Goal: Task Accomplishment & Management: Manage account settings

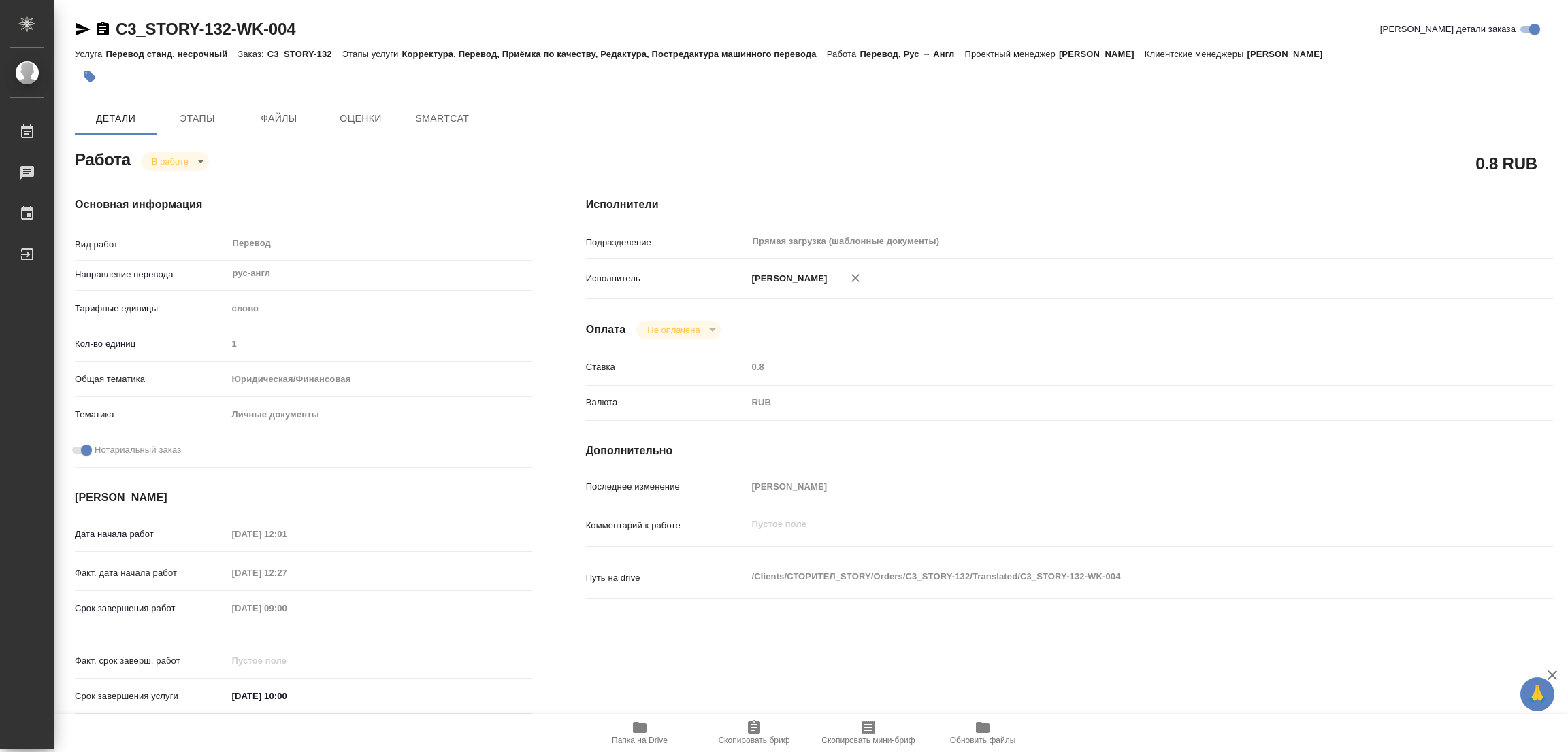
type textarea "x"
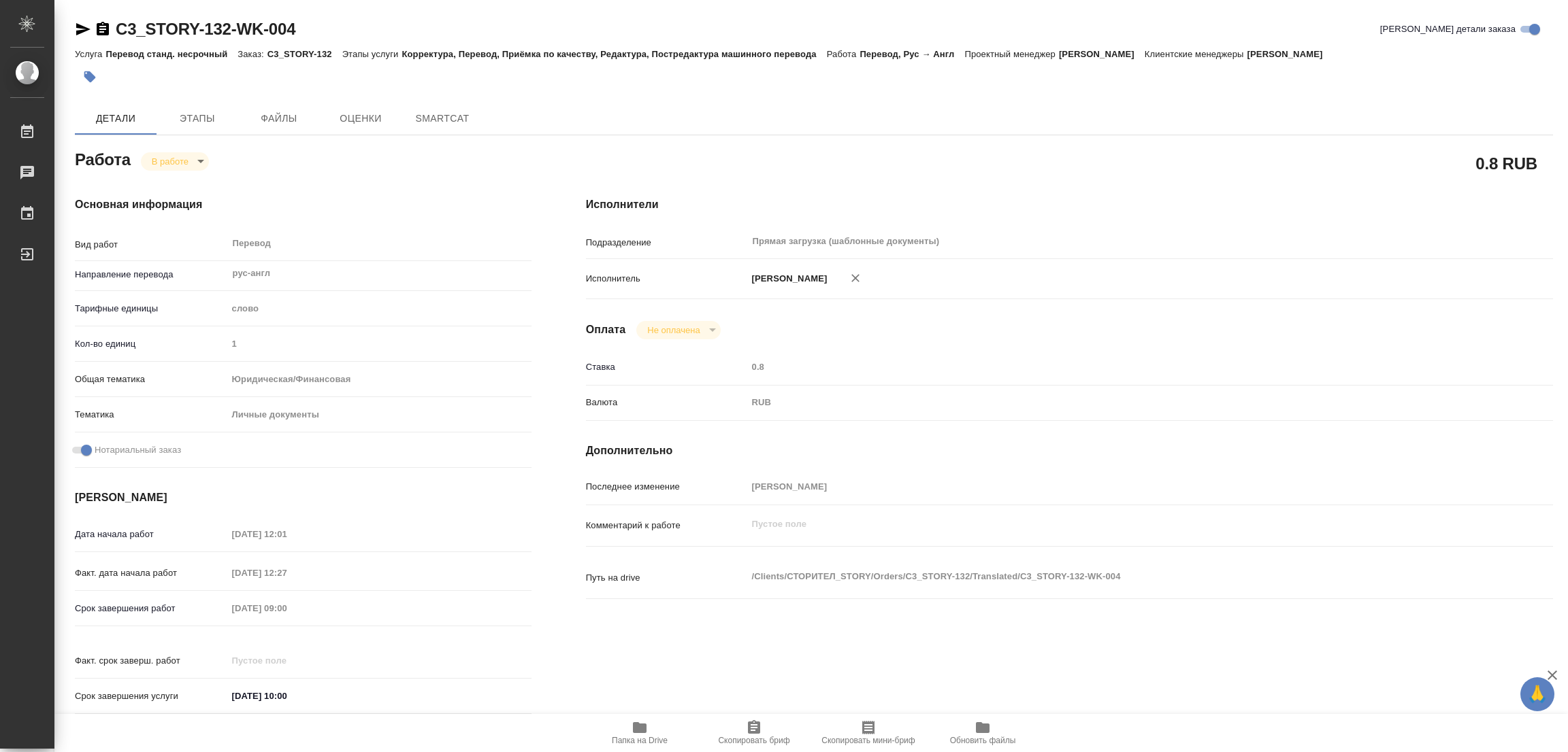
type textarea "x"
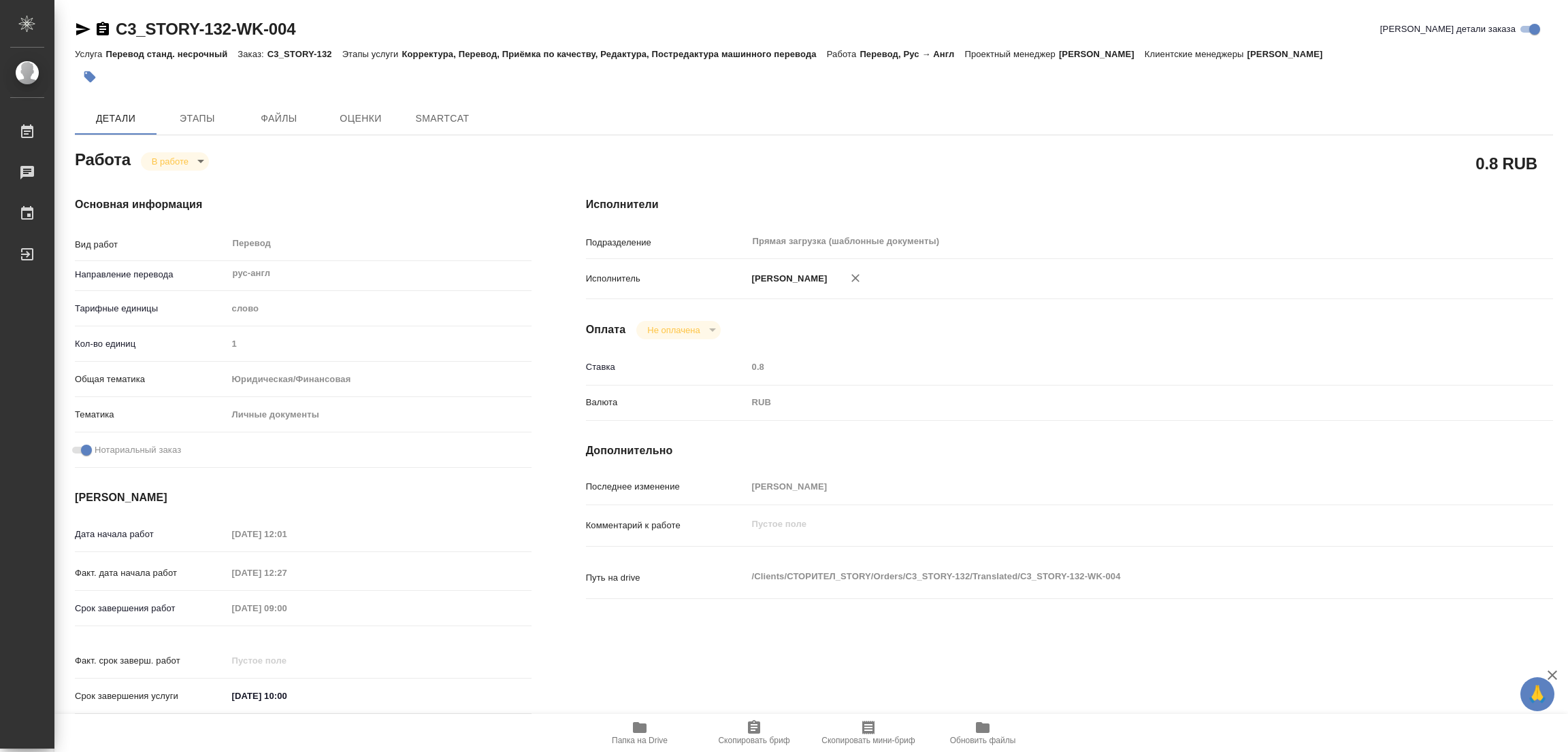
type textarea "x"
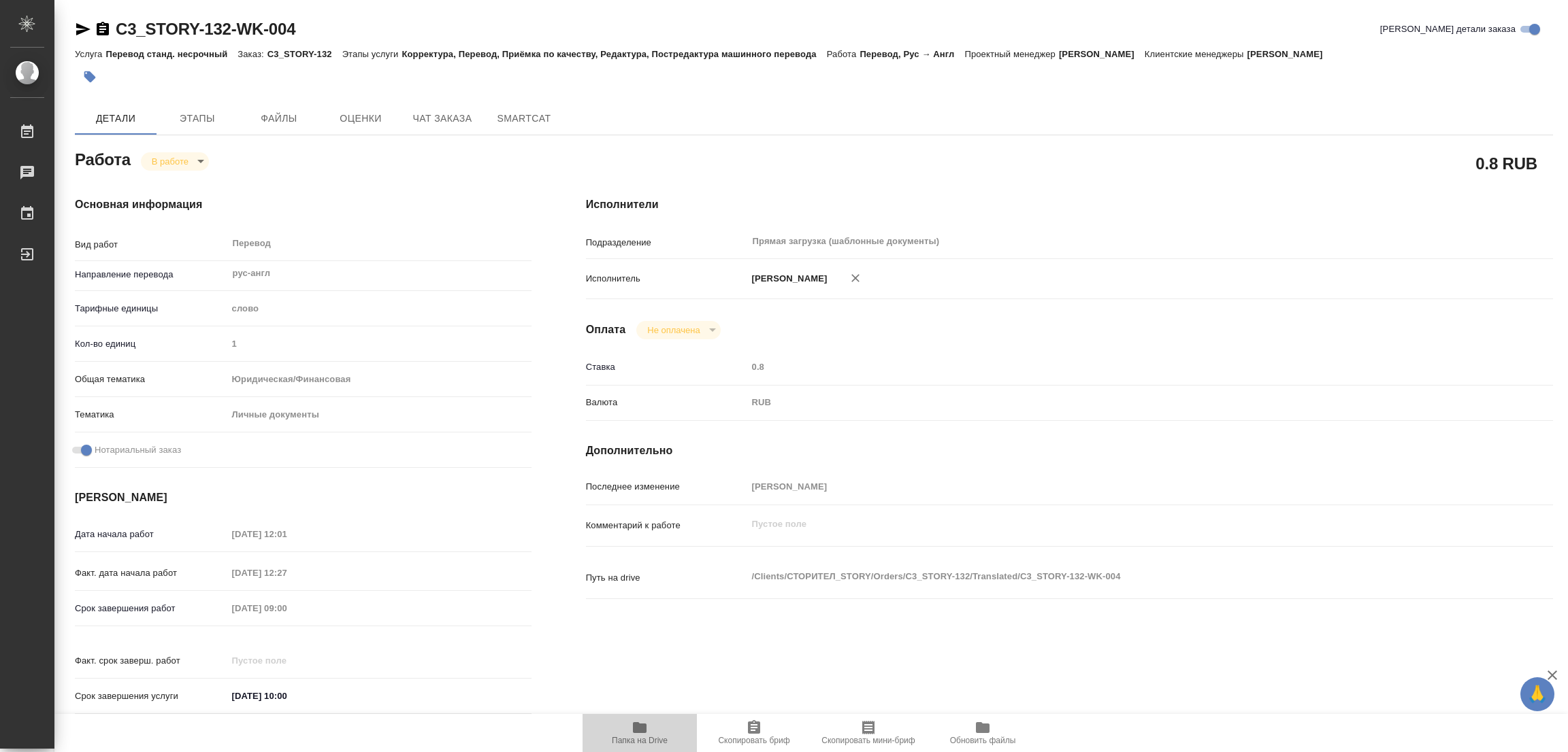
click at [642, 727] on icon "button" at bounding box center [639, 727] width 13 height 11
type textarea "x"
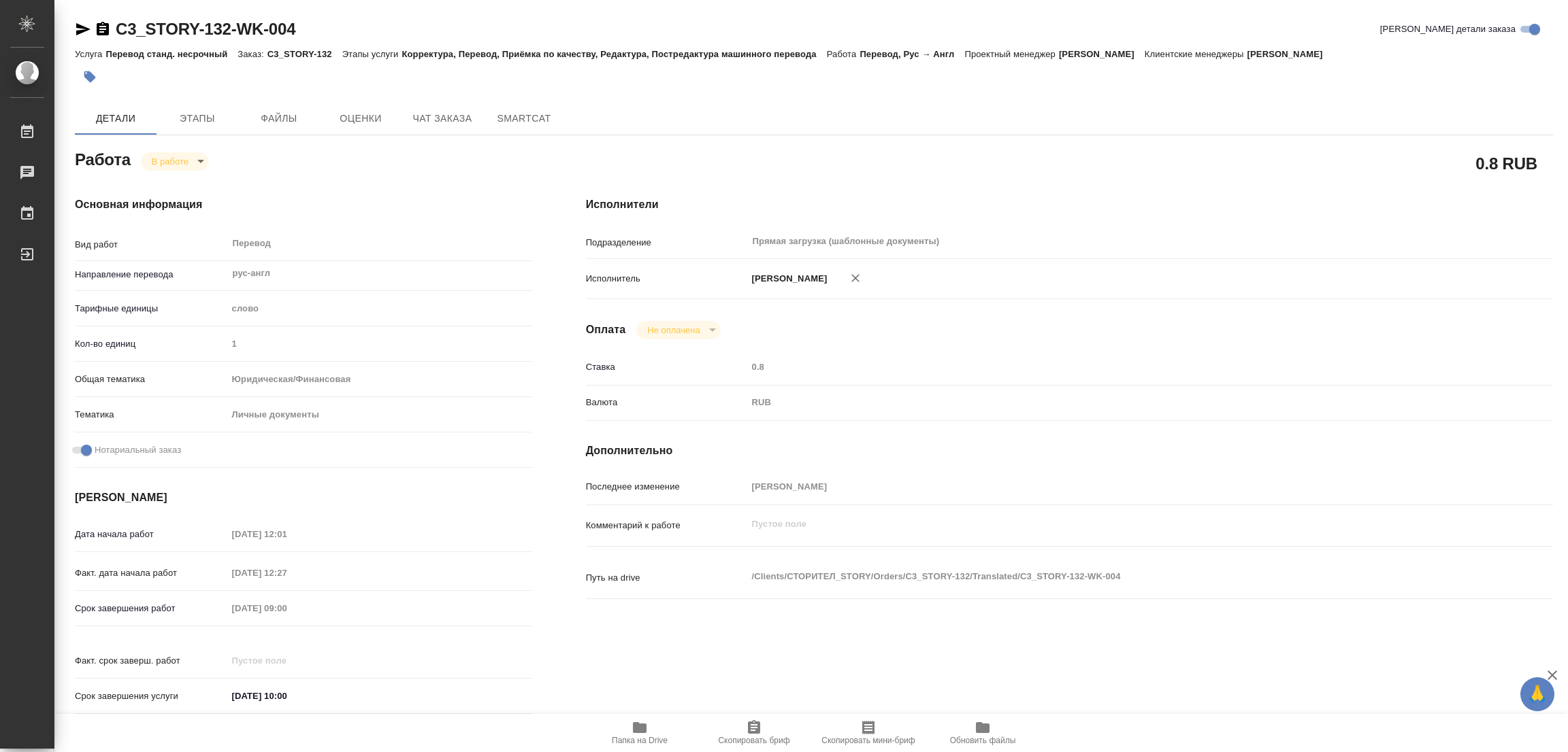
type textarea "x"
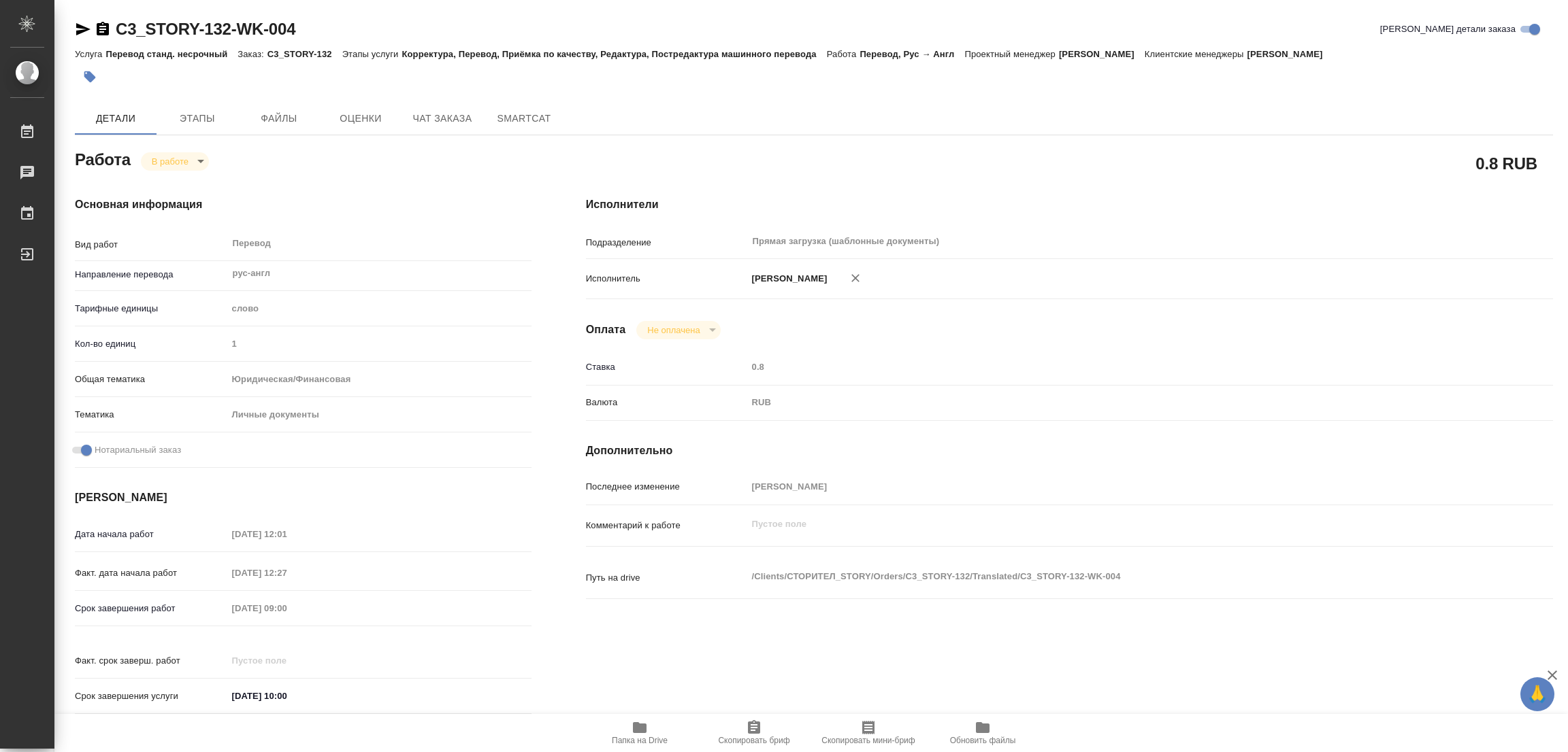
type textarea "x"
click at [190, 111] on span "Этапы" at bounding box center [198, 119] width 65 height 17
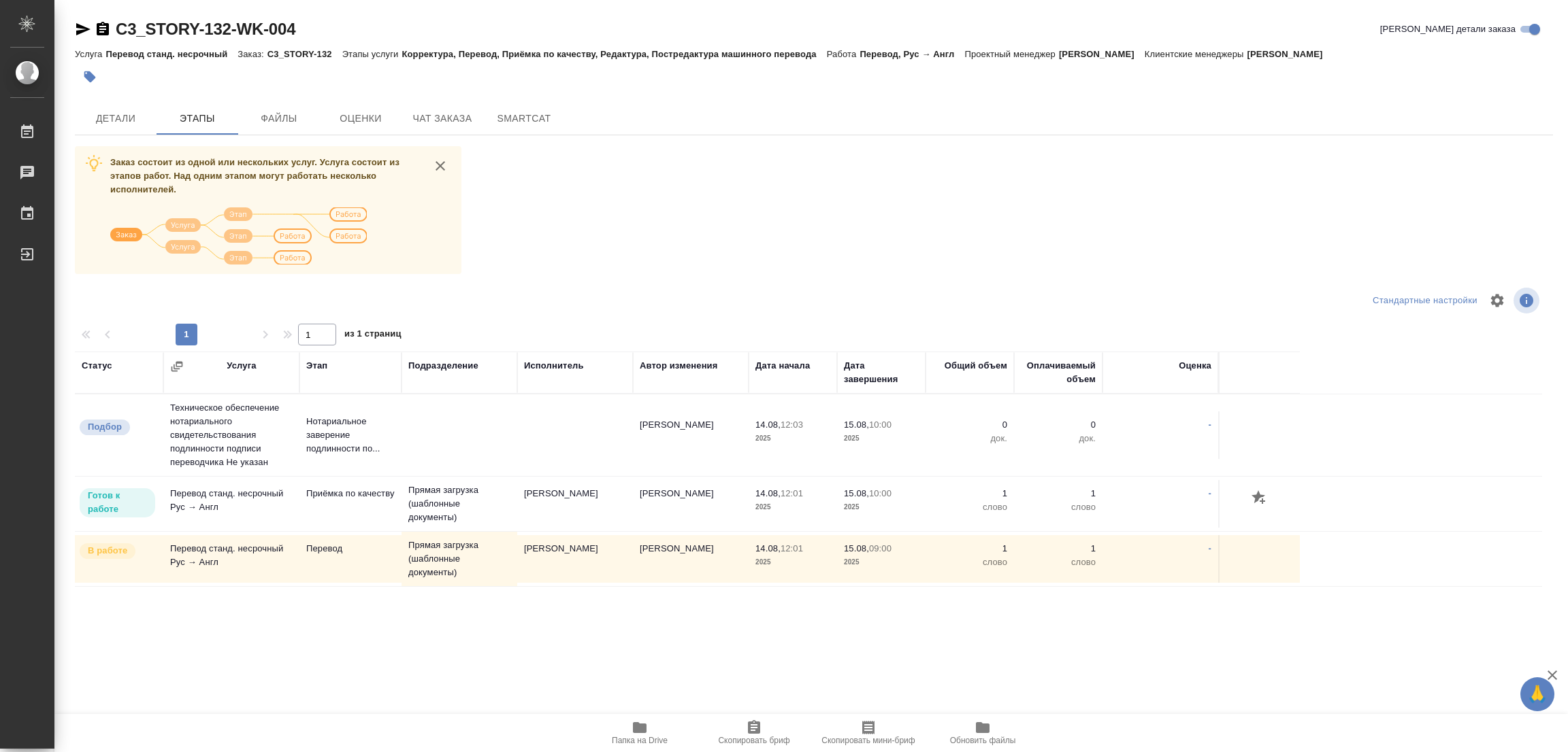
click at [716, 236] on div "Заказ состоит из одной или нескольких услуг. Услуга состоит из этапов работ. На…" at bounding box center [814, 401] width 1478 height 511
click at [105, 118] on span "Детали" at bounding box center [116, 119] width 65 height 17
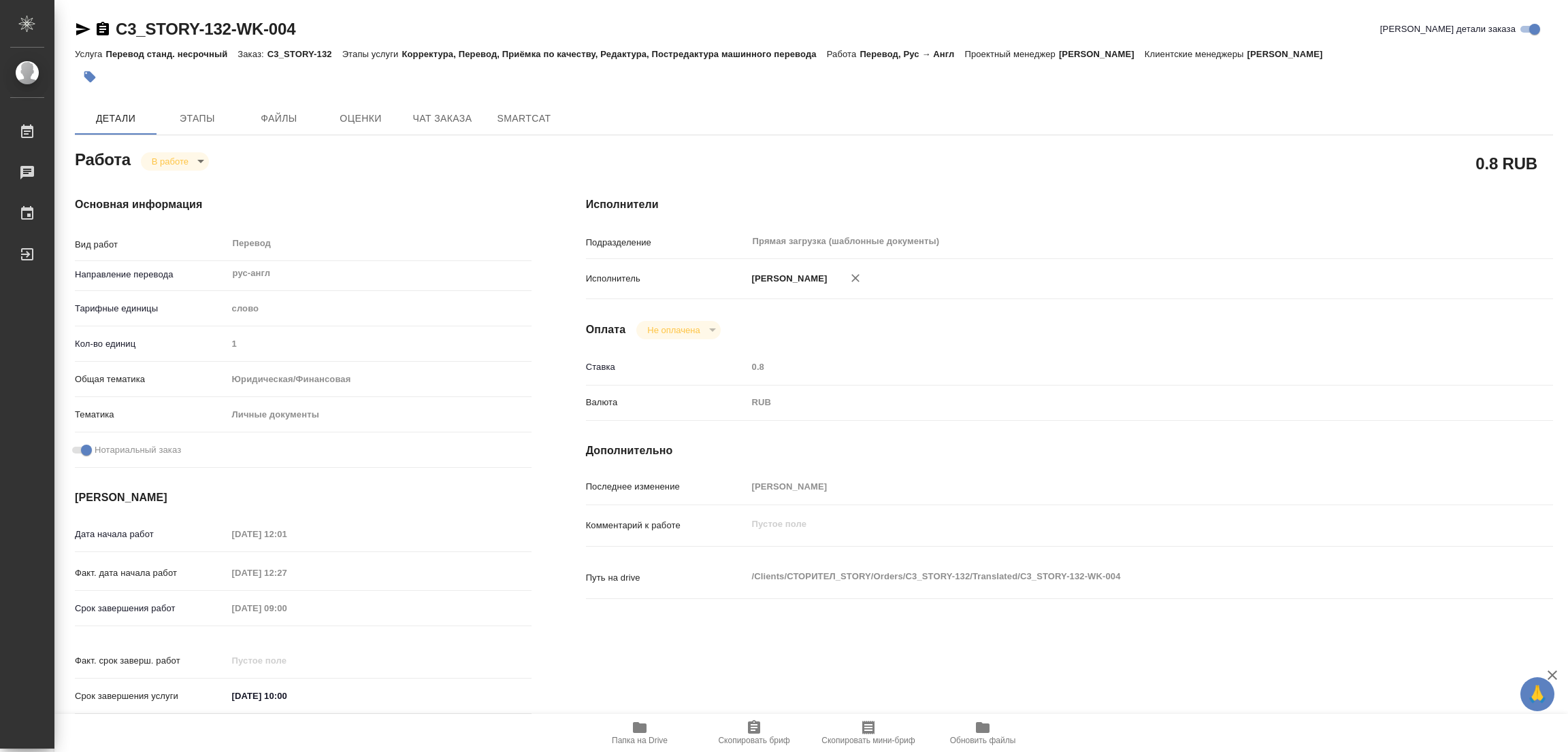
type textarea "x"
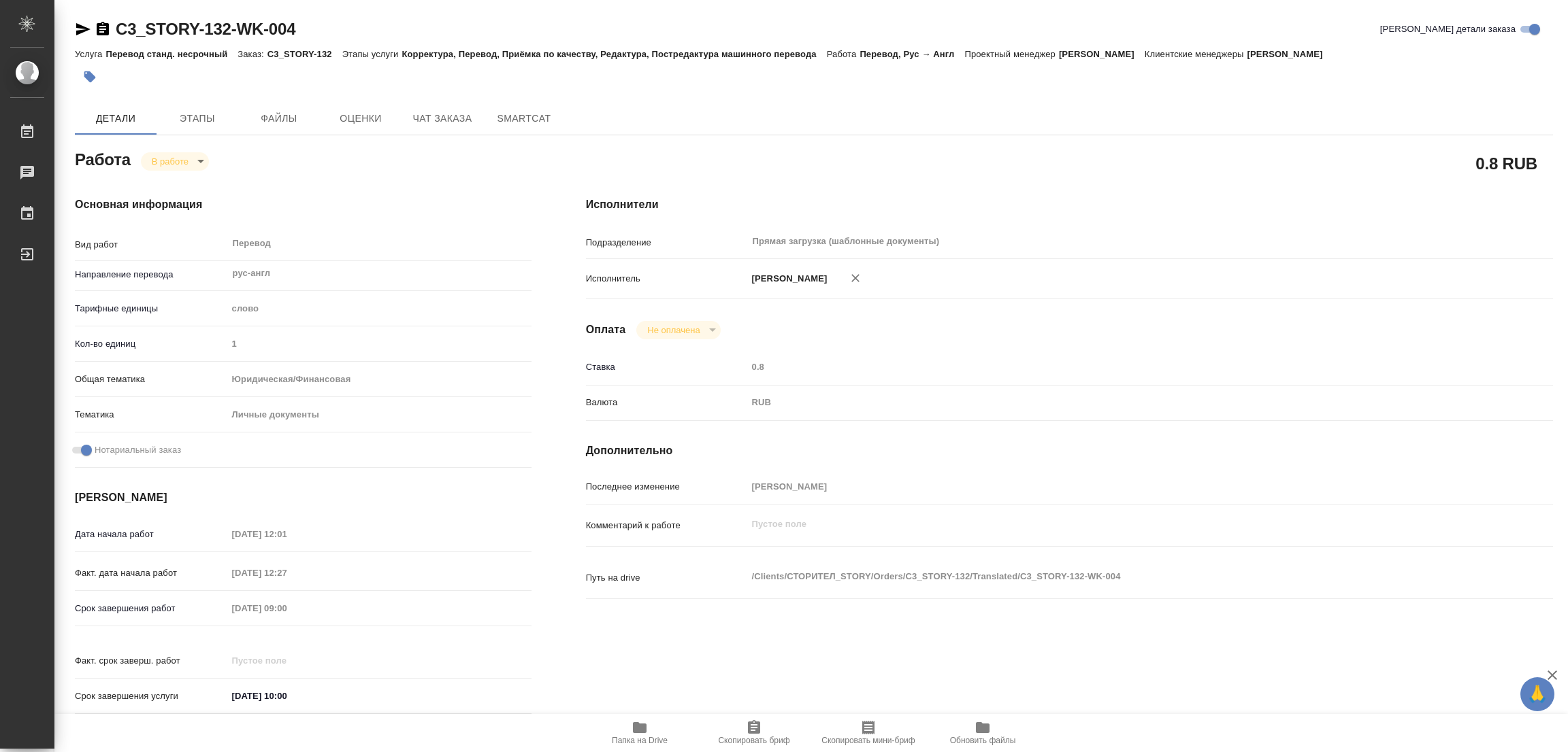
type textarea "x"
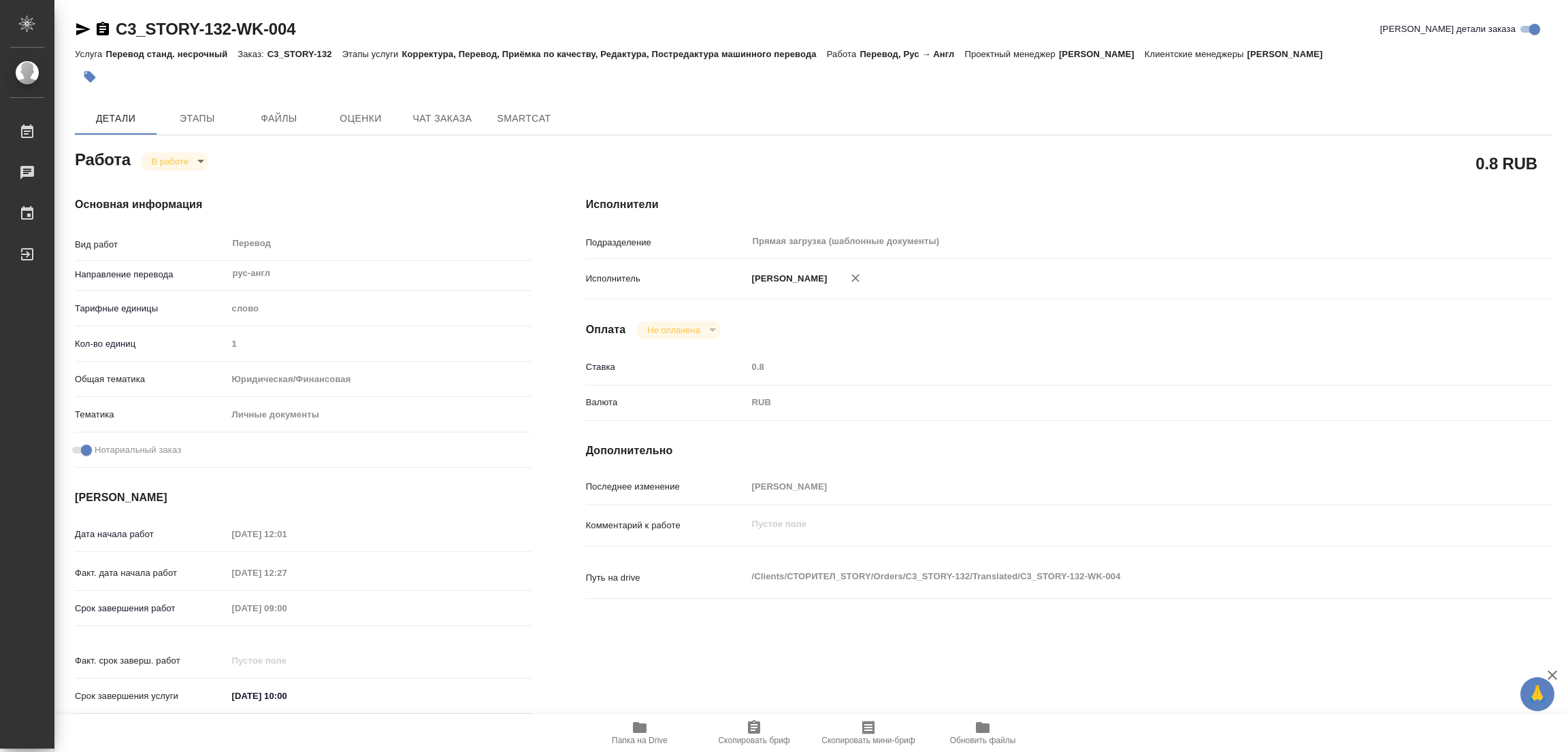
type textarea "x"
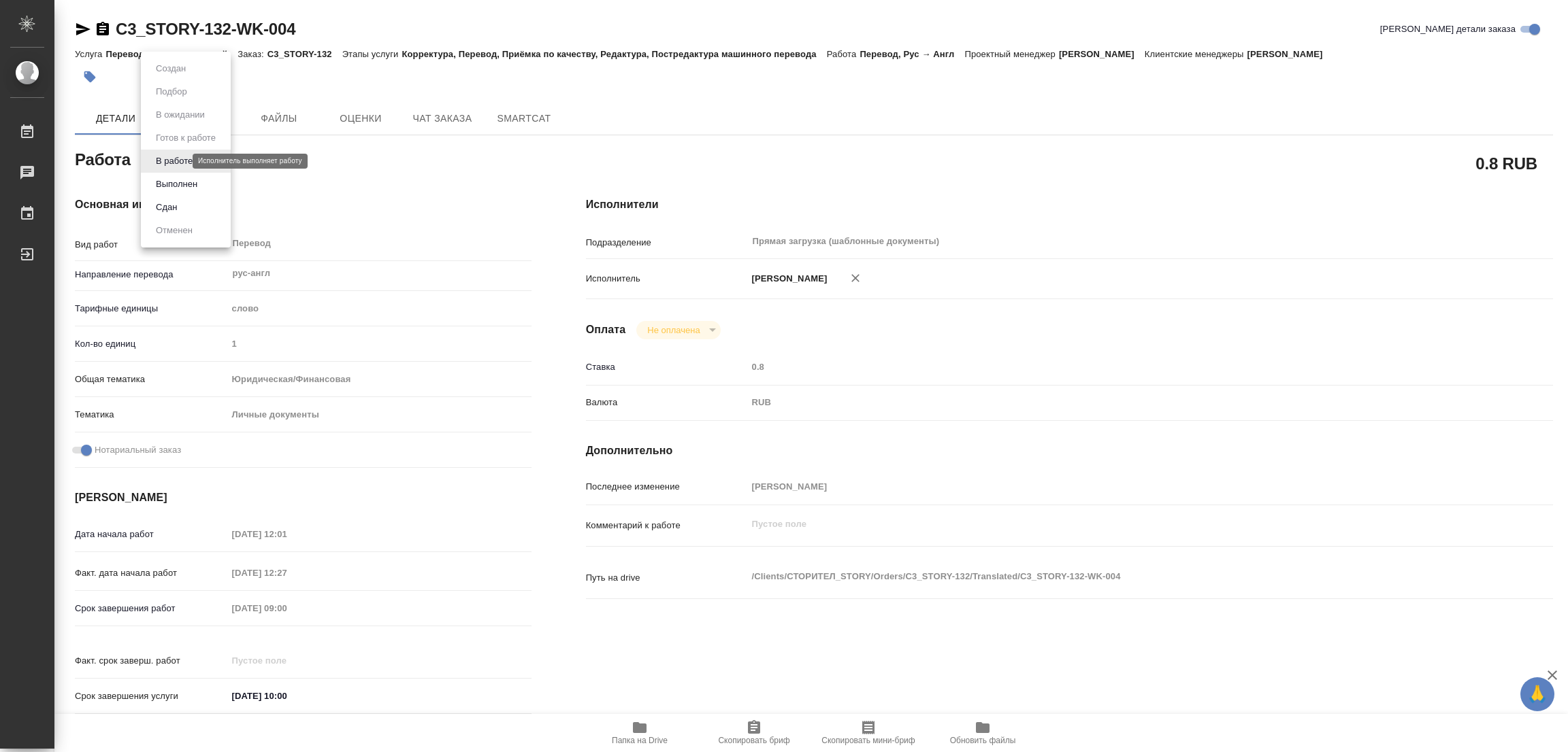
click at [160, 159] on body "🙏 .cls-1 fill:#fff; AWATERA [PERSON_NAME] Работы 0 Чаты График Выйти C3_STORY-1…" at bounding box center [784, 376] width 1568 height 752
click at [171, 179] on button "Выполнен" at bounding box center [177, 184] width 50 height 15
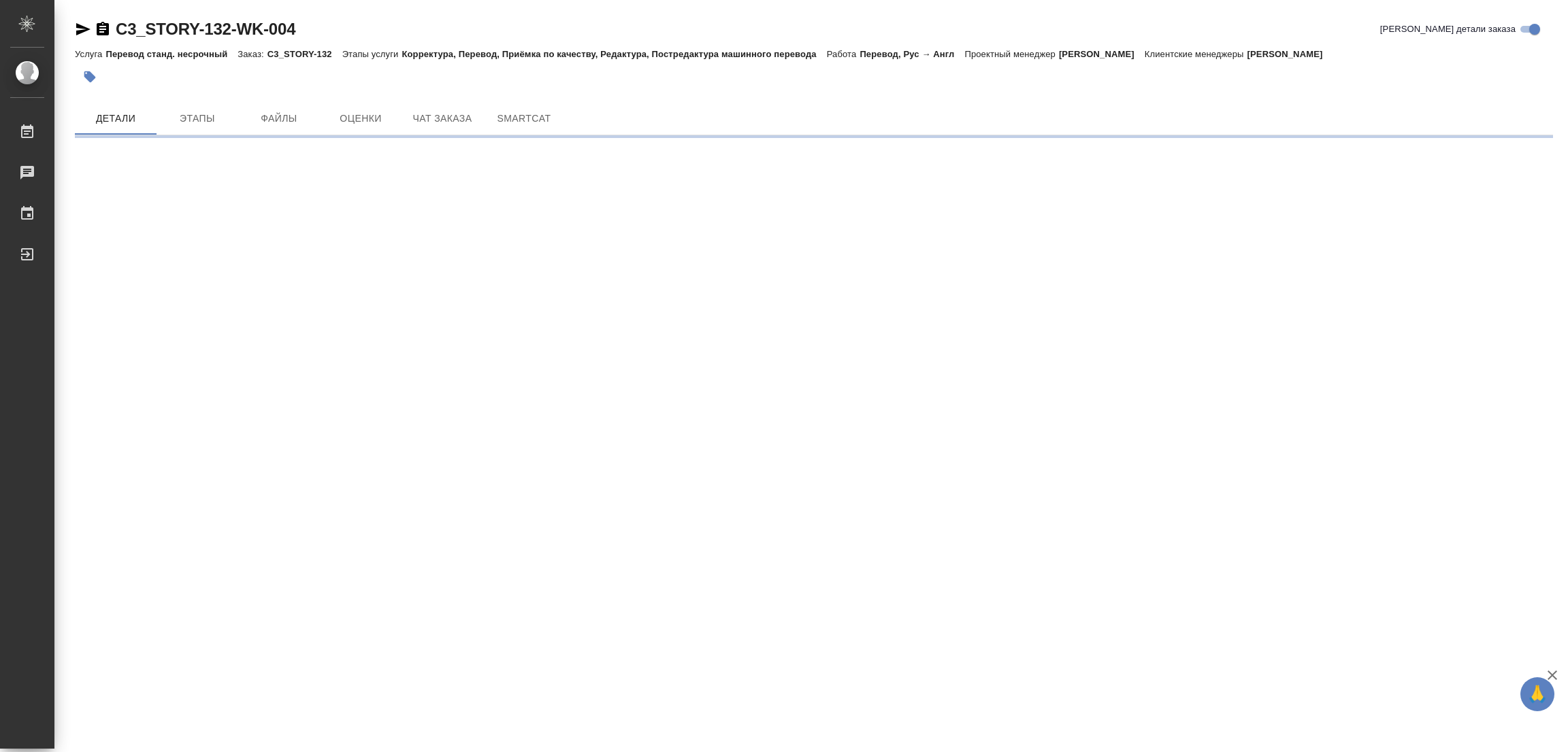
click at [86, 78] on icon "button" at bounding box center [90, 77] width 12 height 12
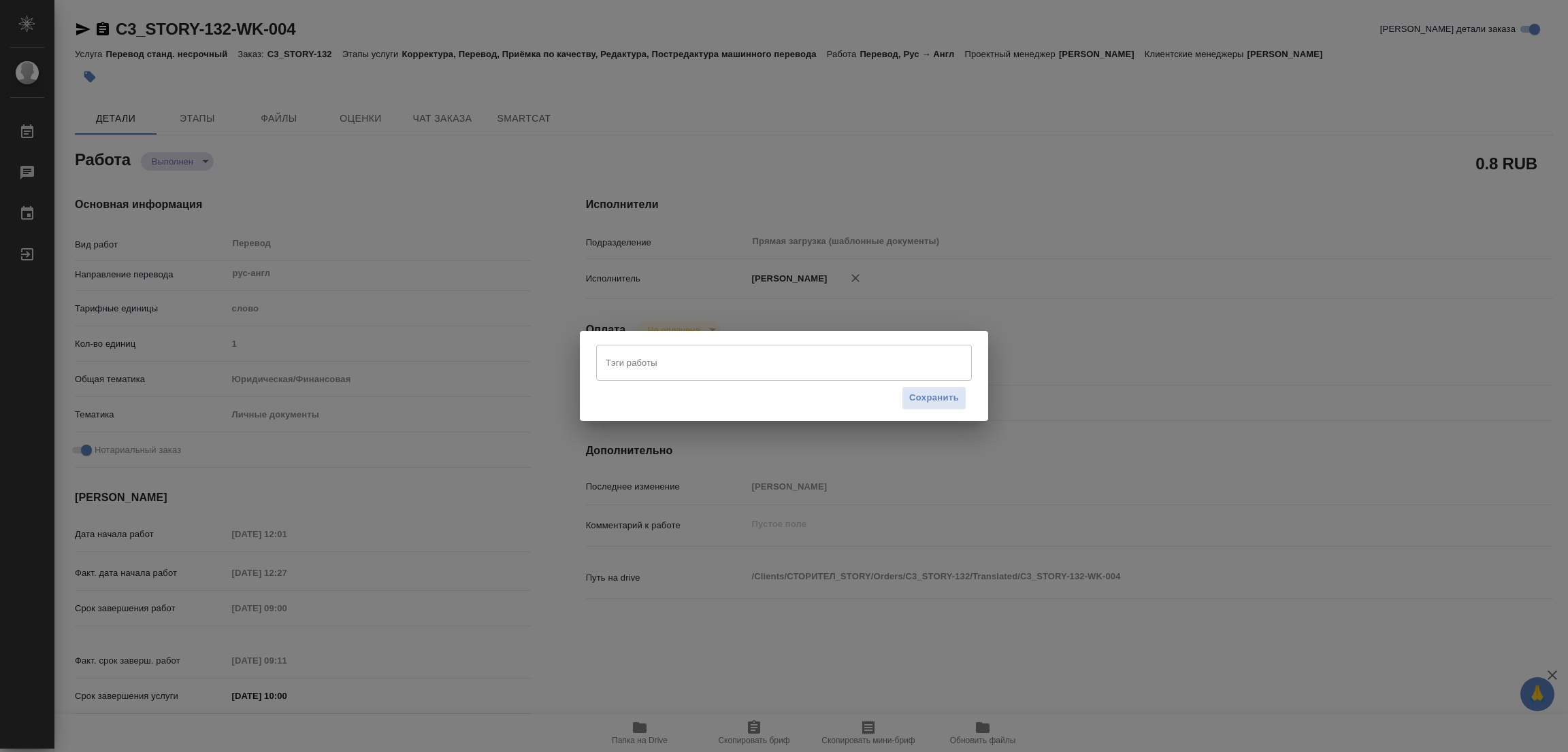
type textarea "x"
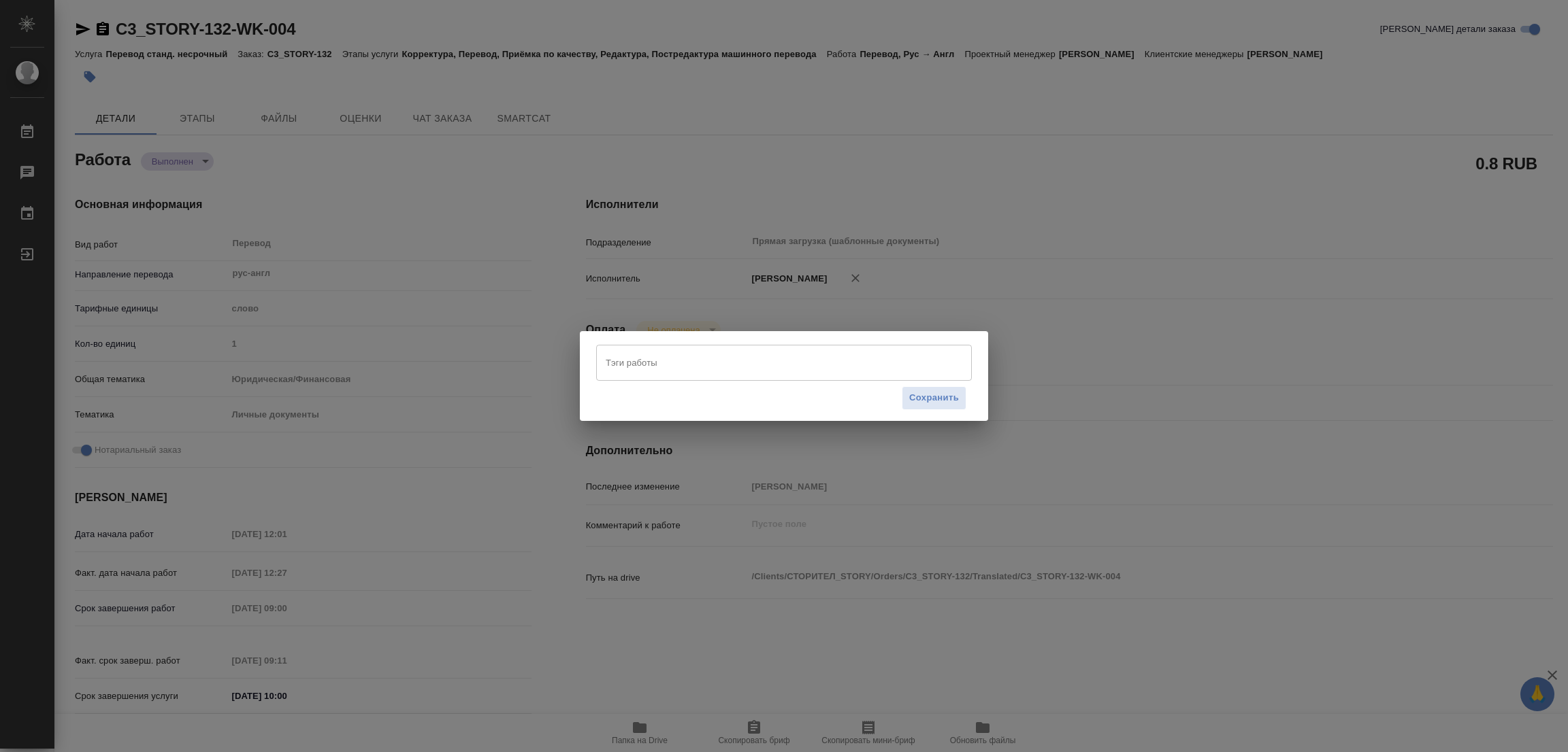
type textarea "x"
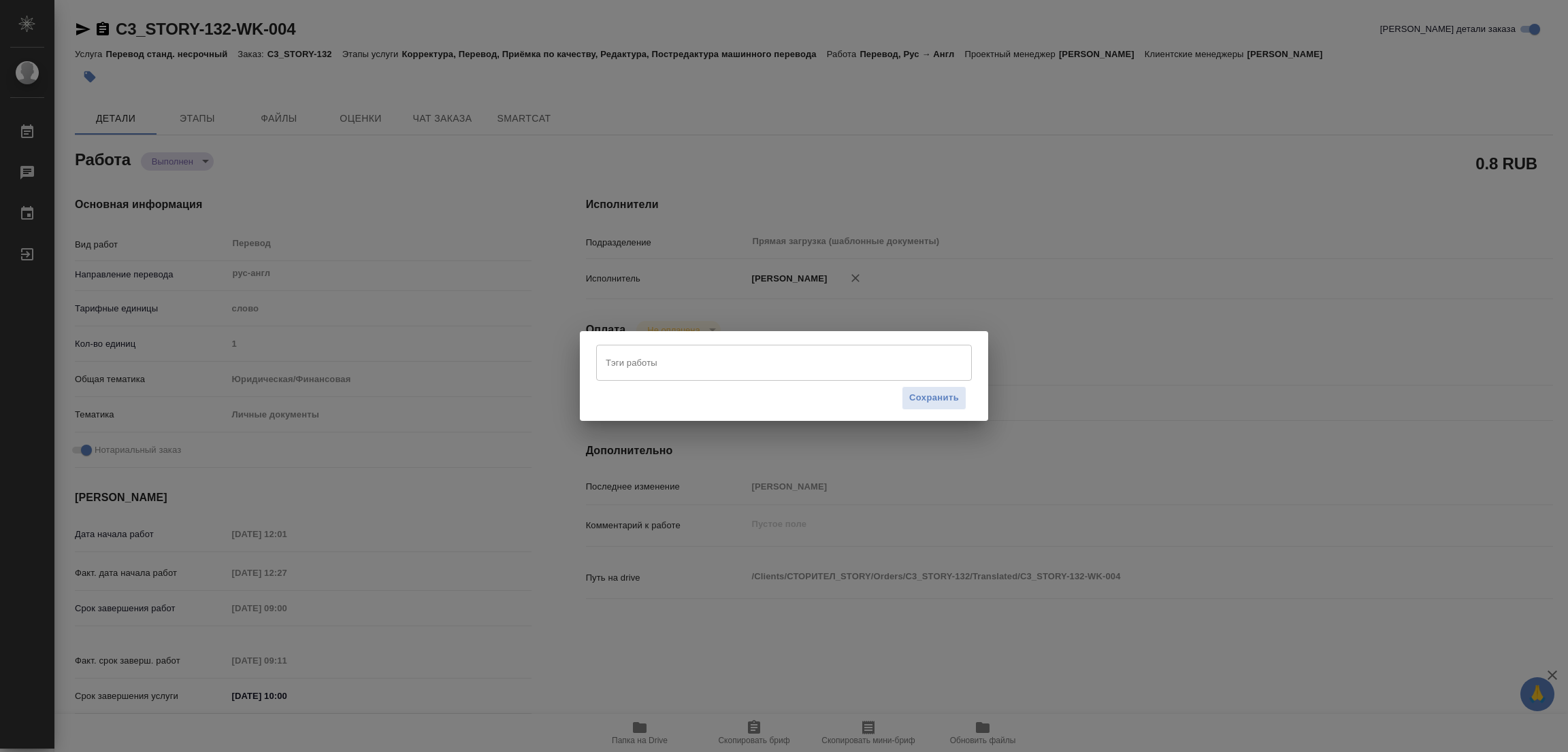
type textarea "x"
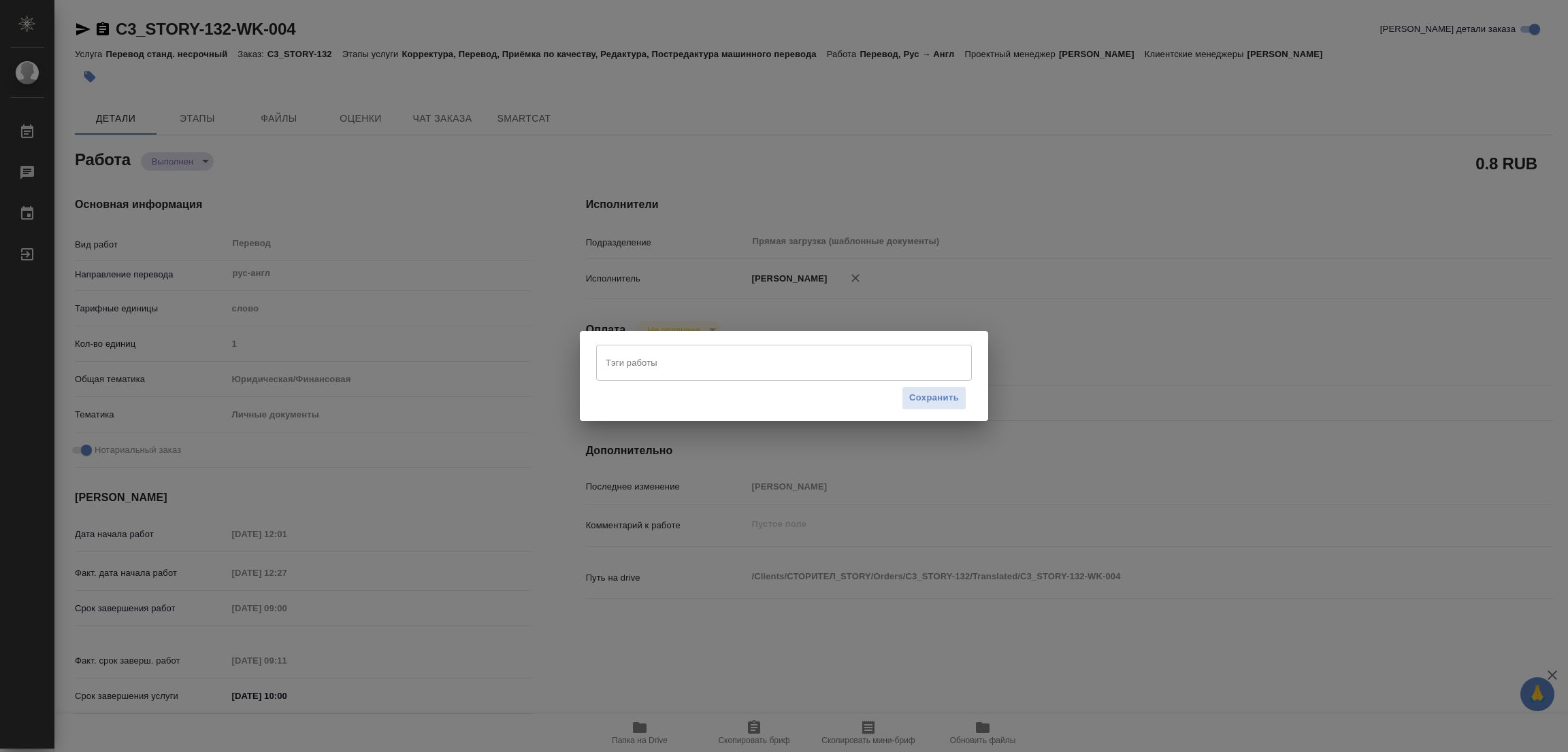
click at [611, 364] on input "Тэги работы" at bounding box center [772, 363] width 338 height 23
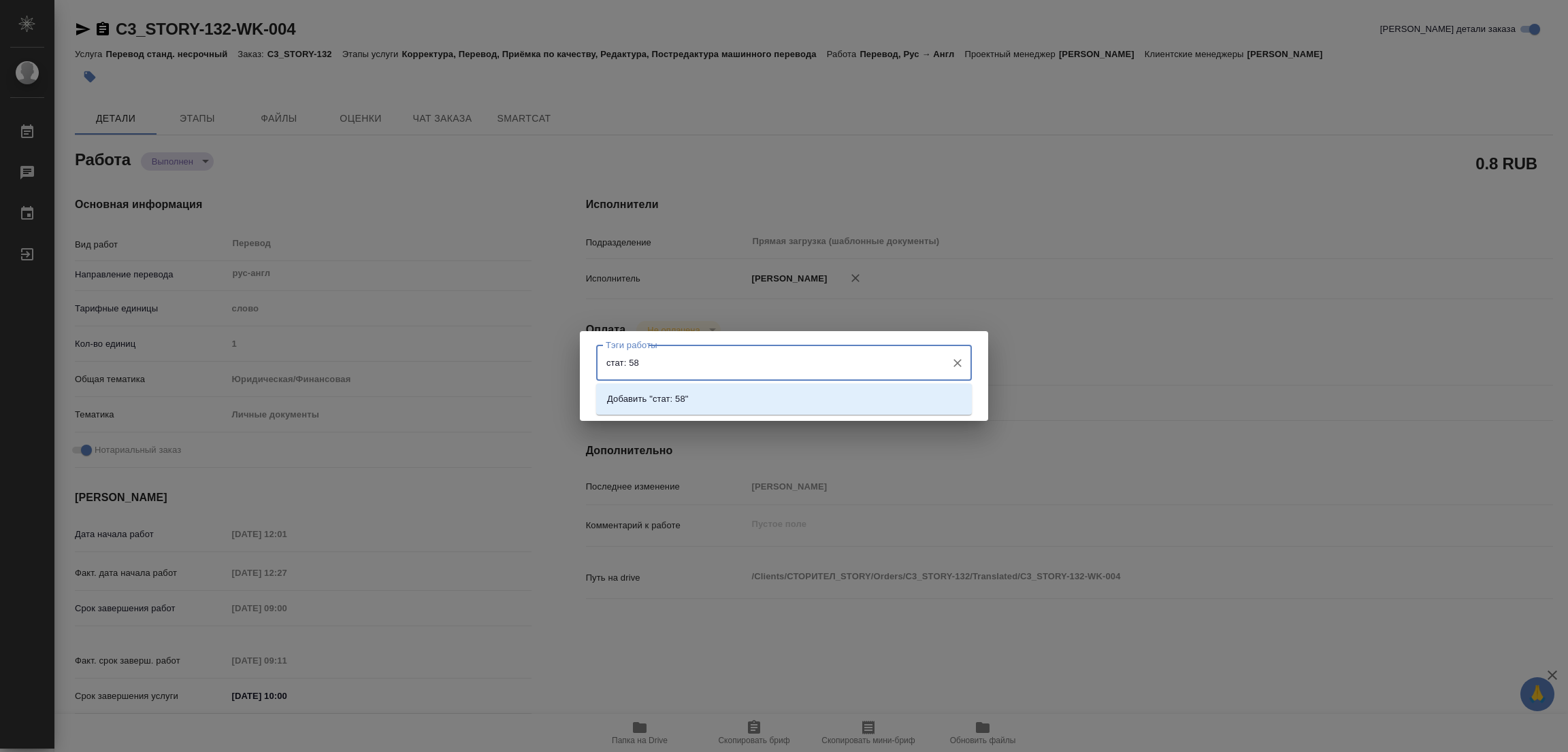
type input "стат: 584"
click at [668, 393] on p "Добавить "стат: 584"" at bounding box center [650, 399] width 86 height 13
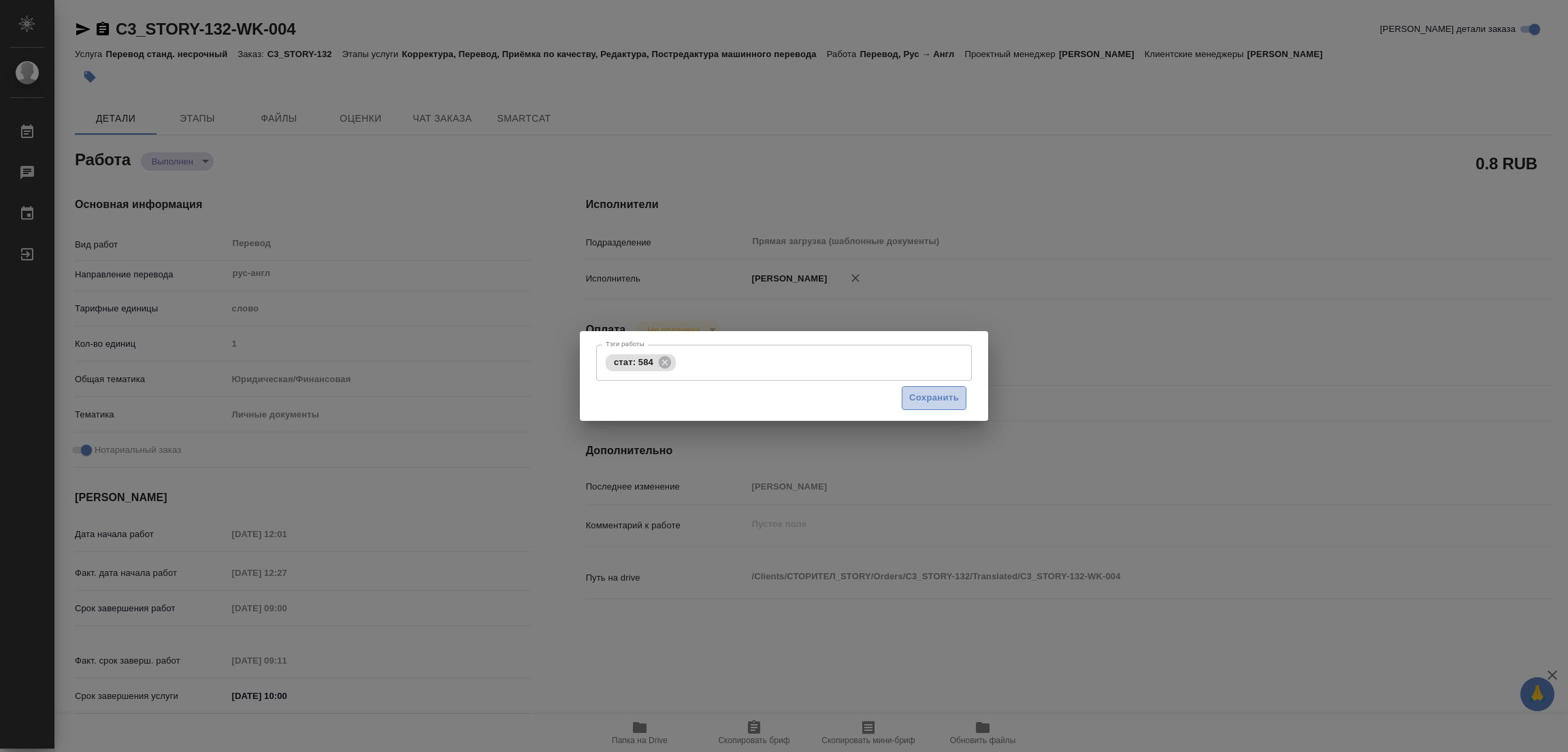
click at [937, 398] on span "Сохранить" at bounding box center [934, 398] width 50 height 15
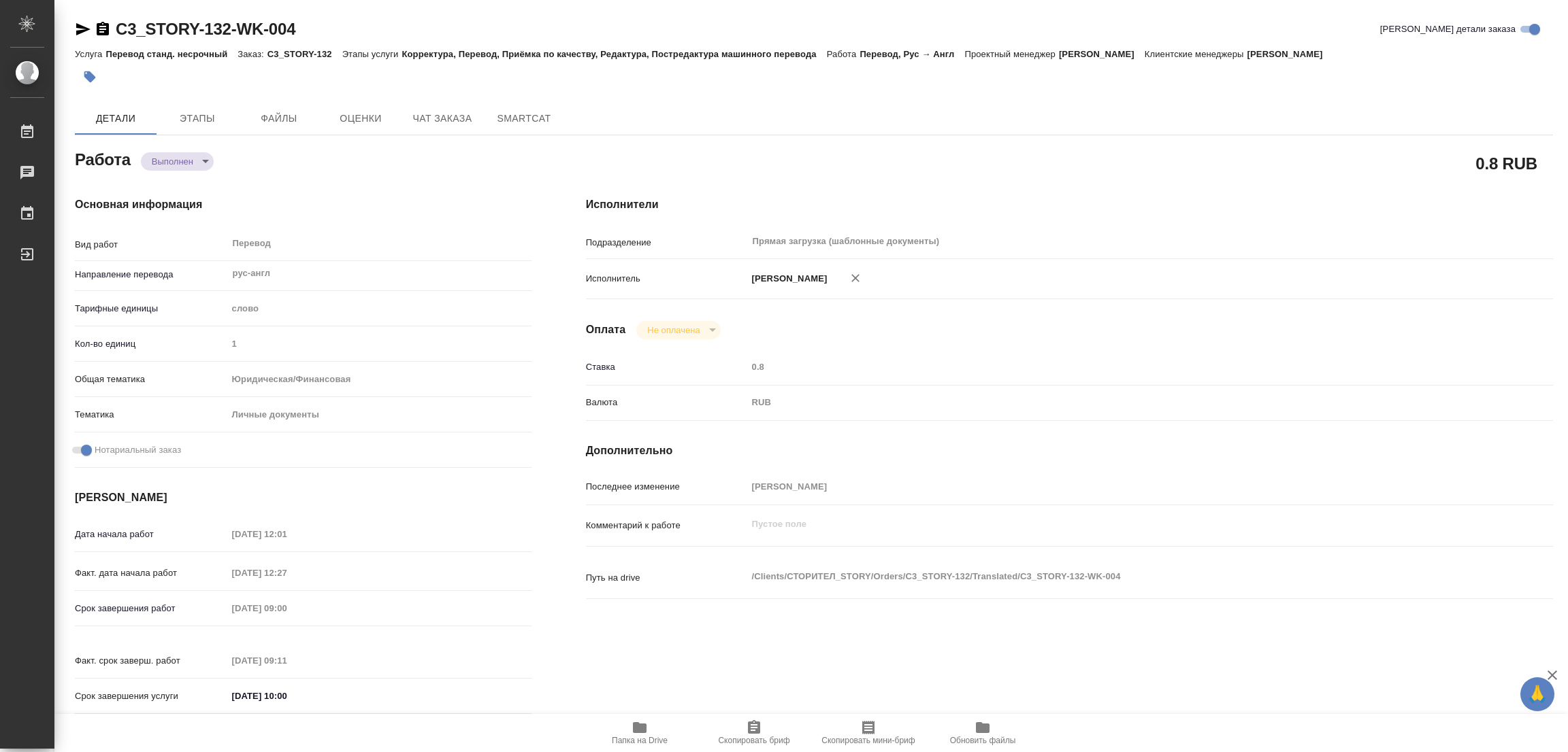
click at [937, 397] on div "RUB" at bounding box center [1110, 403] width 725 height 23
type input "completed"
type textarea "Перевод"
type textarea "x"
type input "рус-англ"
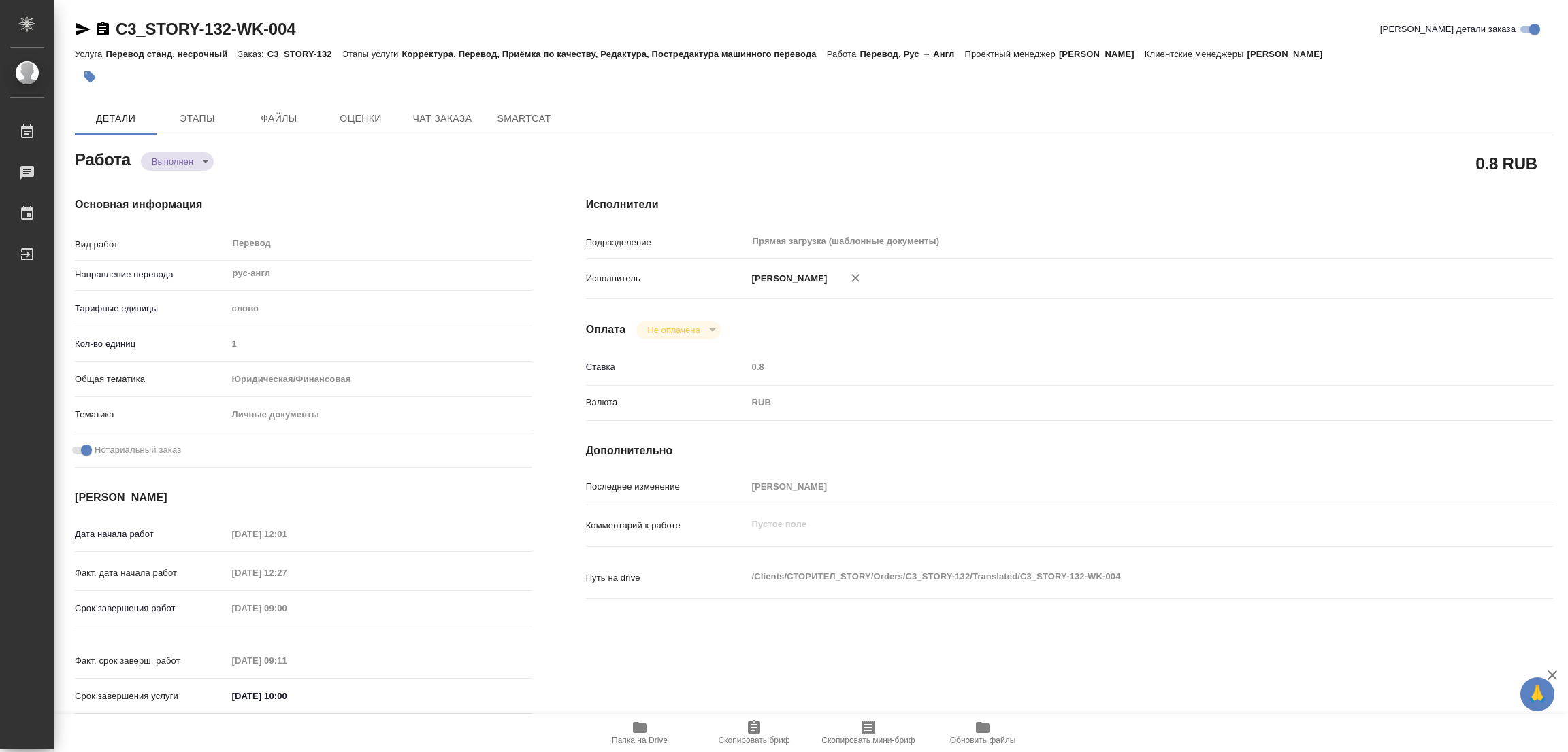
type input "5a8b1489cc6b4906c91bfd90"
type input "1"
type input "yr-fn"
type input "5a8b8b956a9677013d343cfe"
checkbox input "true"
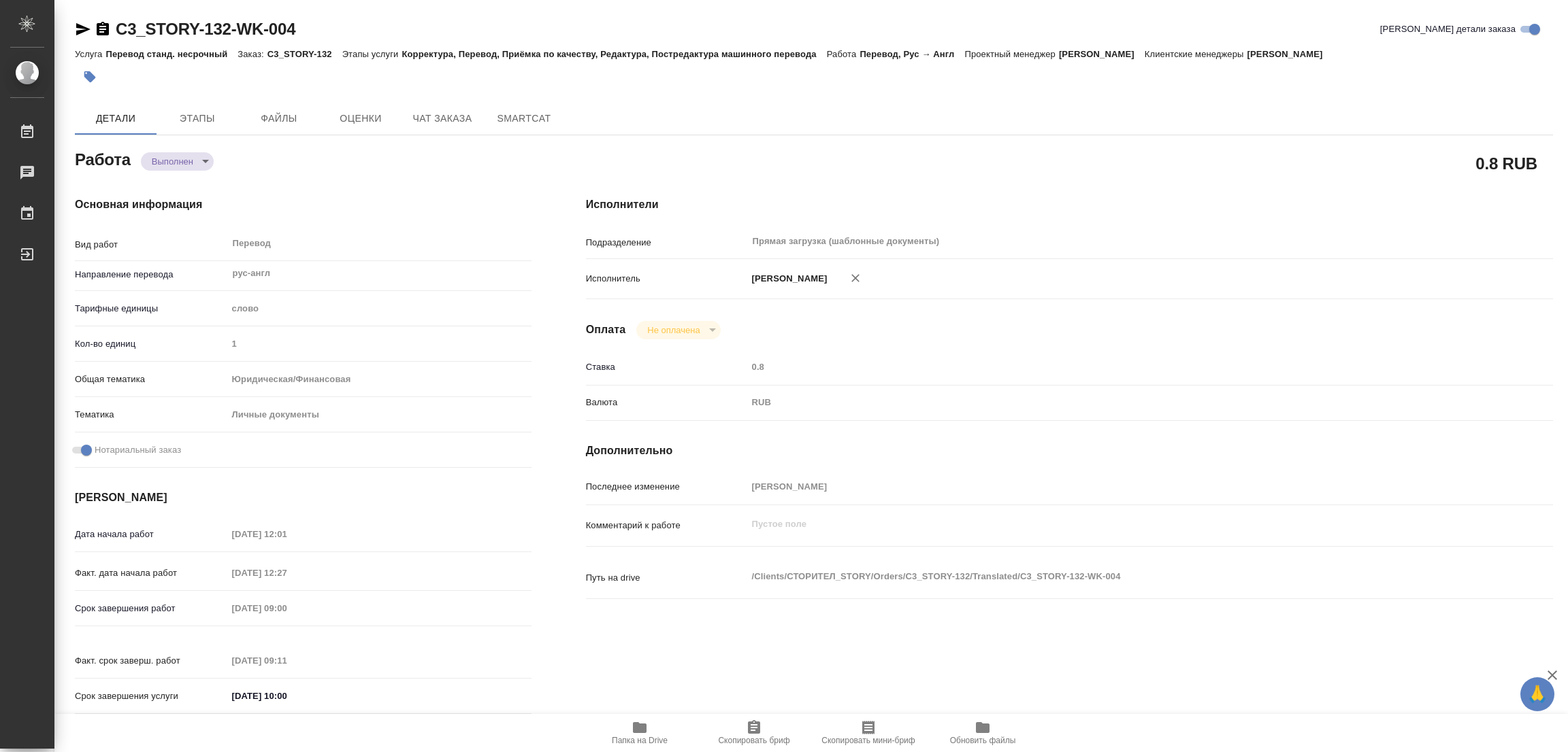
type input "[DATE] 12:01"
type input "[DATE] 12:27"
type input "[DATE] 09:00"
type input "[DATE] 09:11"
type input "[DATE] 10:00"
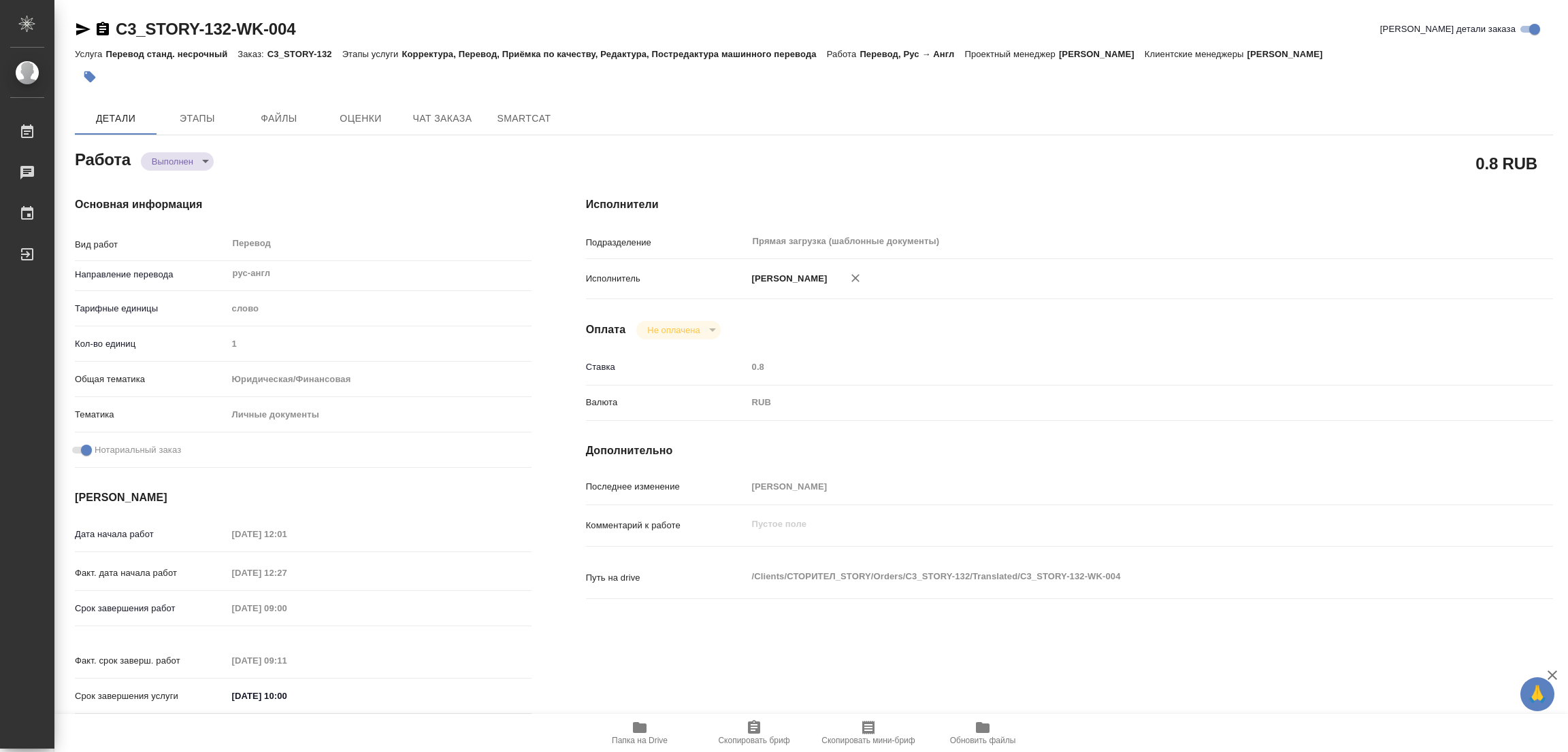
type input "Прямая загрузка (шаблонные документы)"
type input "notPayed"
type input "0.8"
type input "RUB"
type input "[PERSON_NAME]"
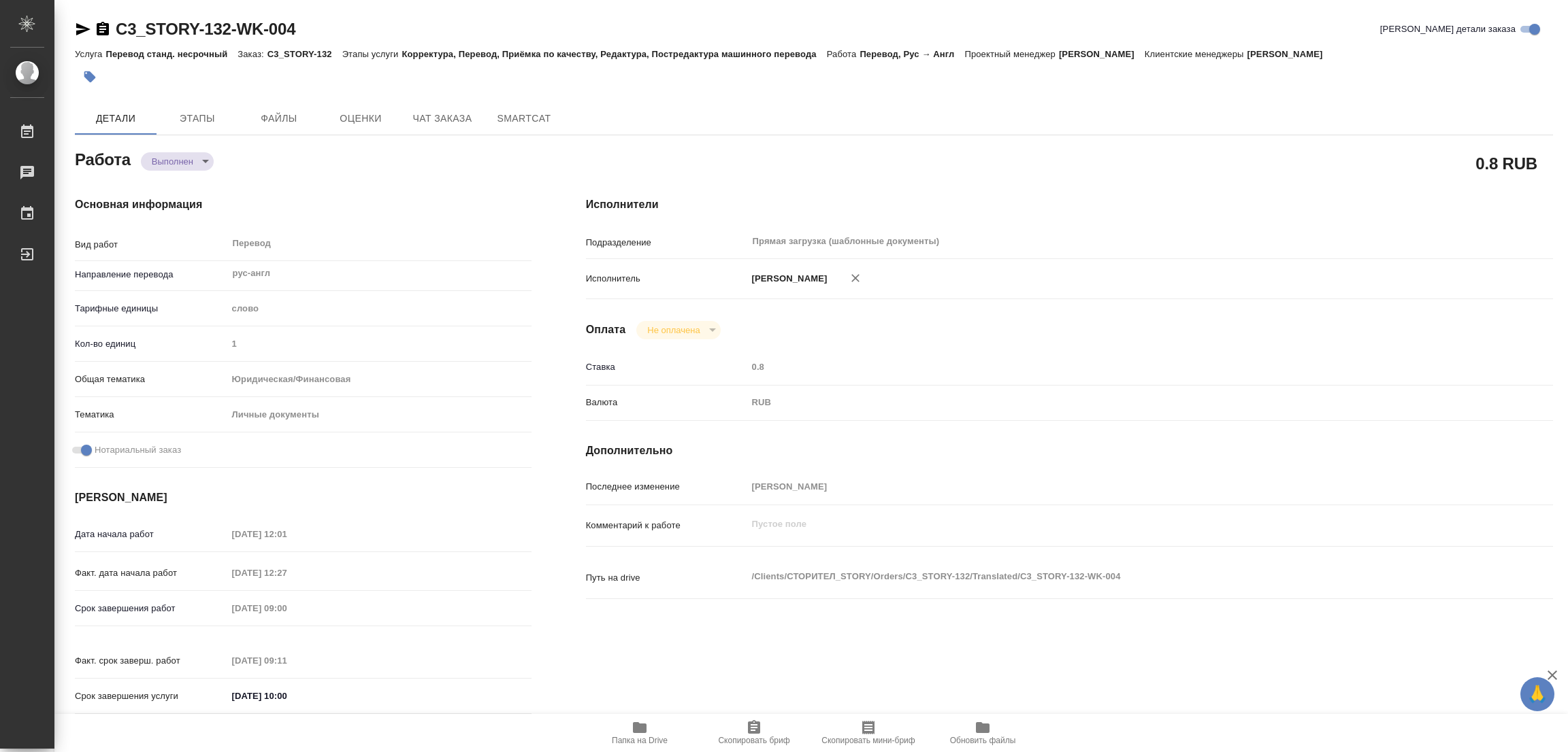
type textarea "x"
type textarea "/Clients/СТОРИТЕЛ_STORY/Orders/C3_STORY-132/Translated/C3_STORY-132-WK-004"
type textarea "x"
type input "C3_STORY-132"
type input "Перевод станд. несрочный"
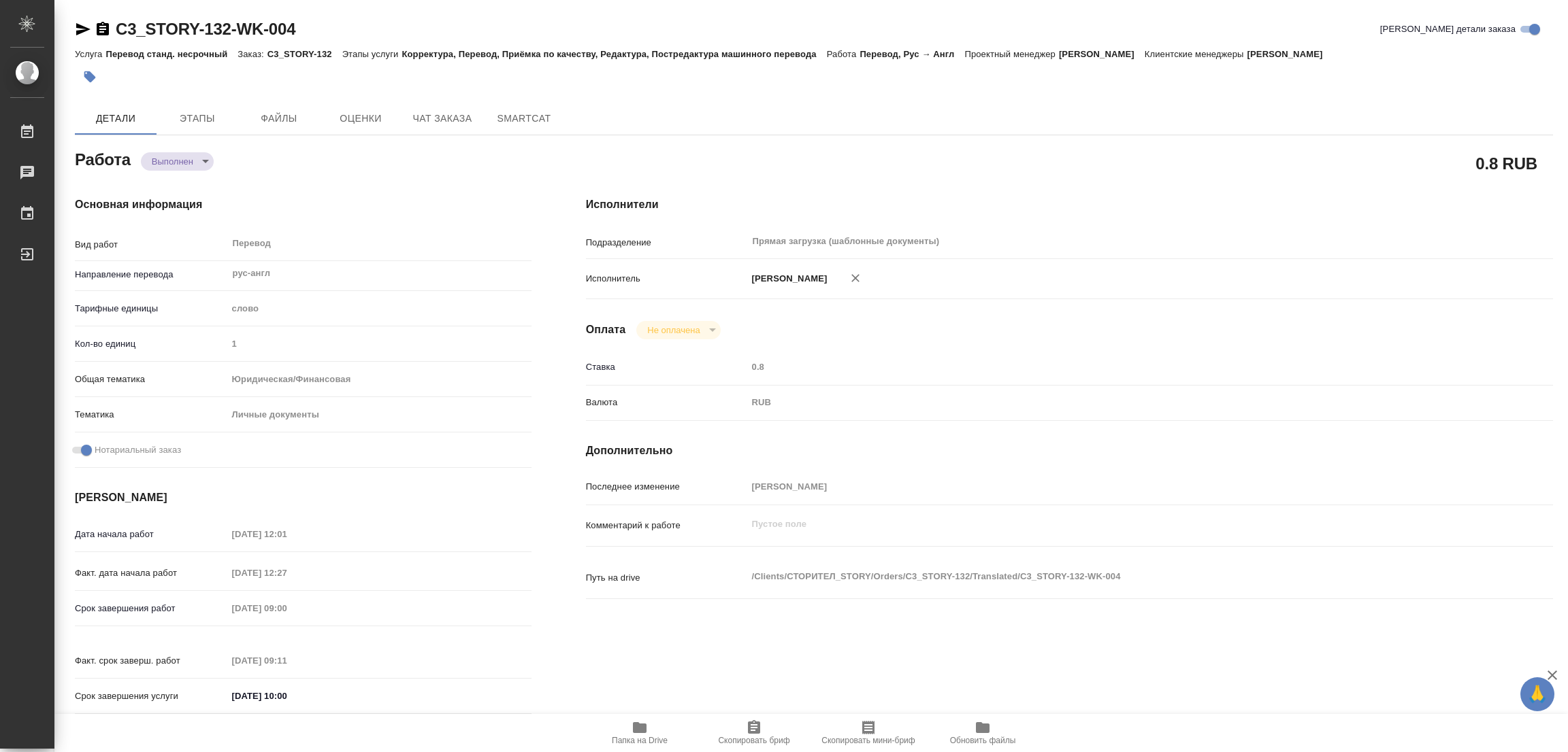
type input "Корректура, Перевод, Приёмка по качеству, Редактура, Постредактура машинного пе…"
type input "[PERSON_NAME]"
type input "/Clients/СТОРИТЕЛ_STORY/Orders/C3_STORY-132"
type textarea "x"
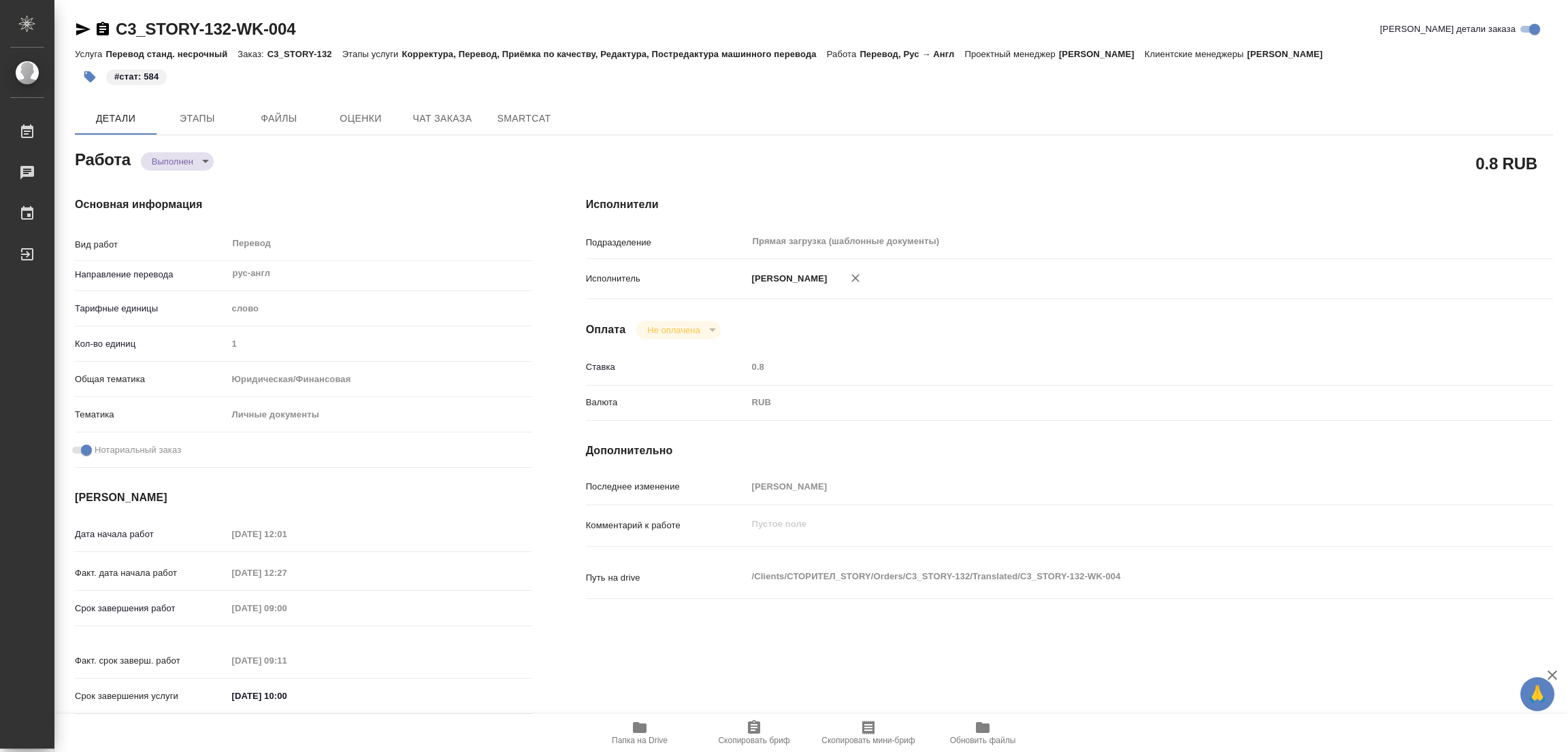
type textarea "x"
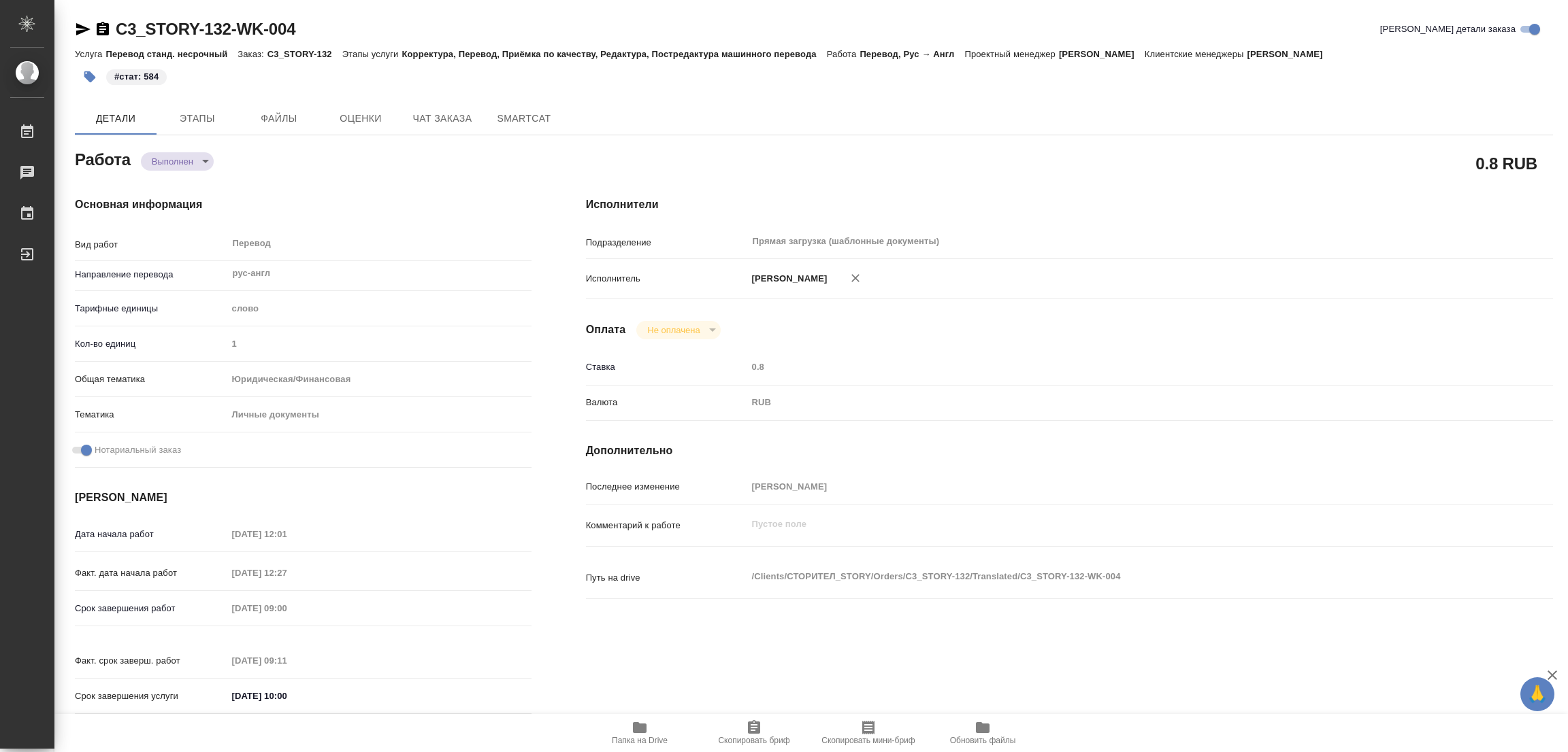
type textarea "x"
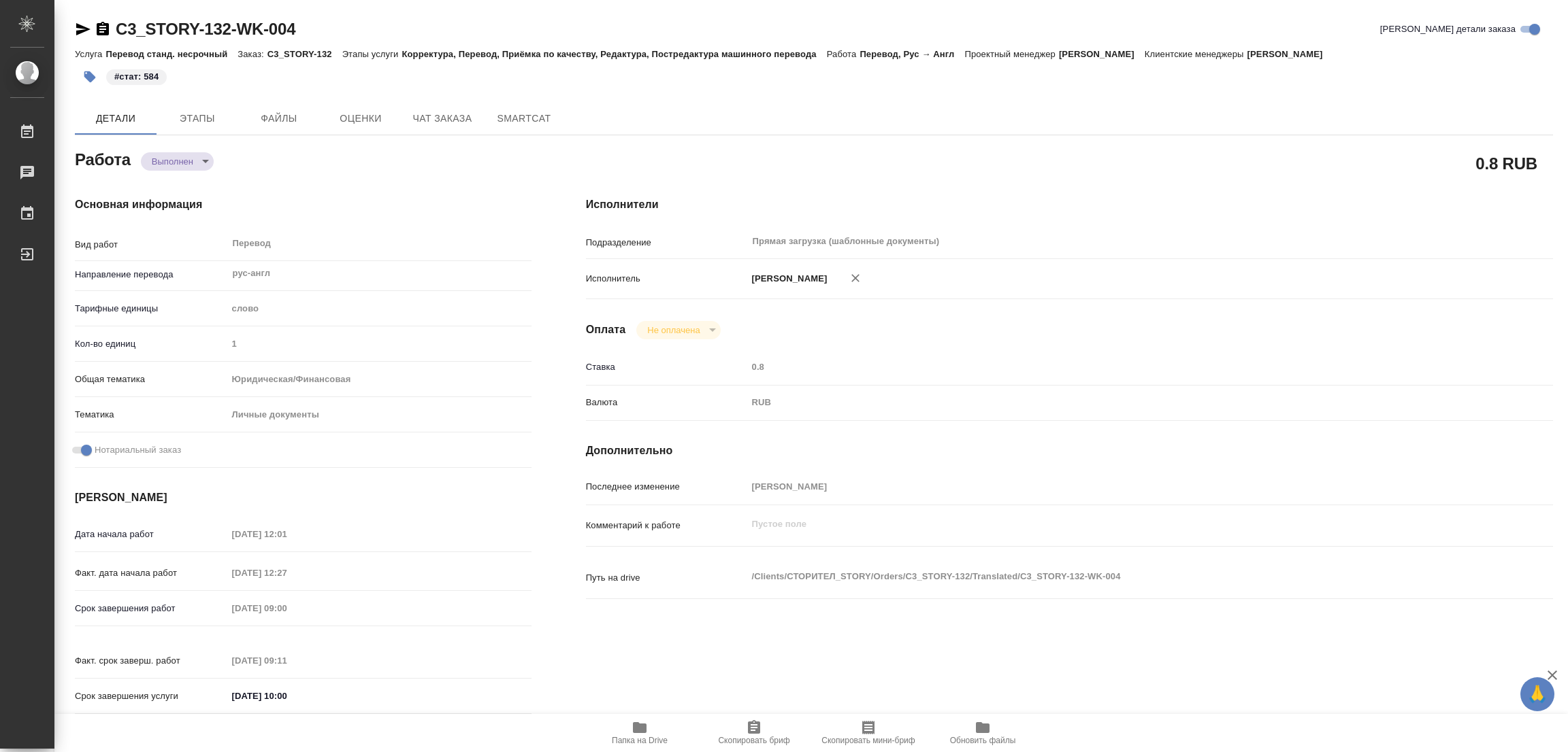
type textarea "x"
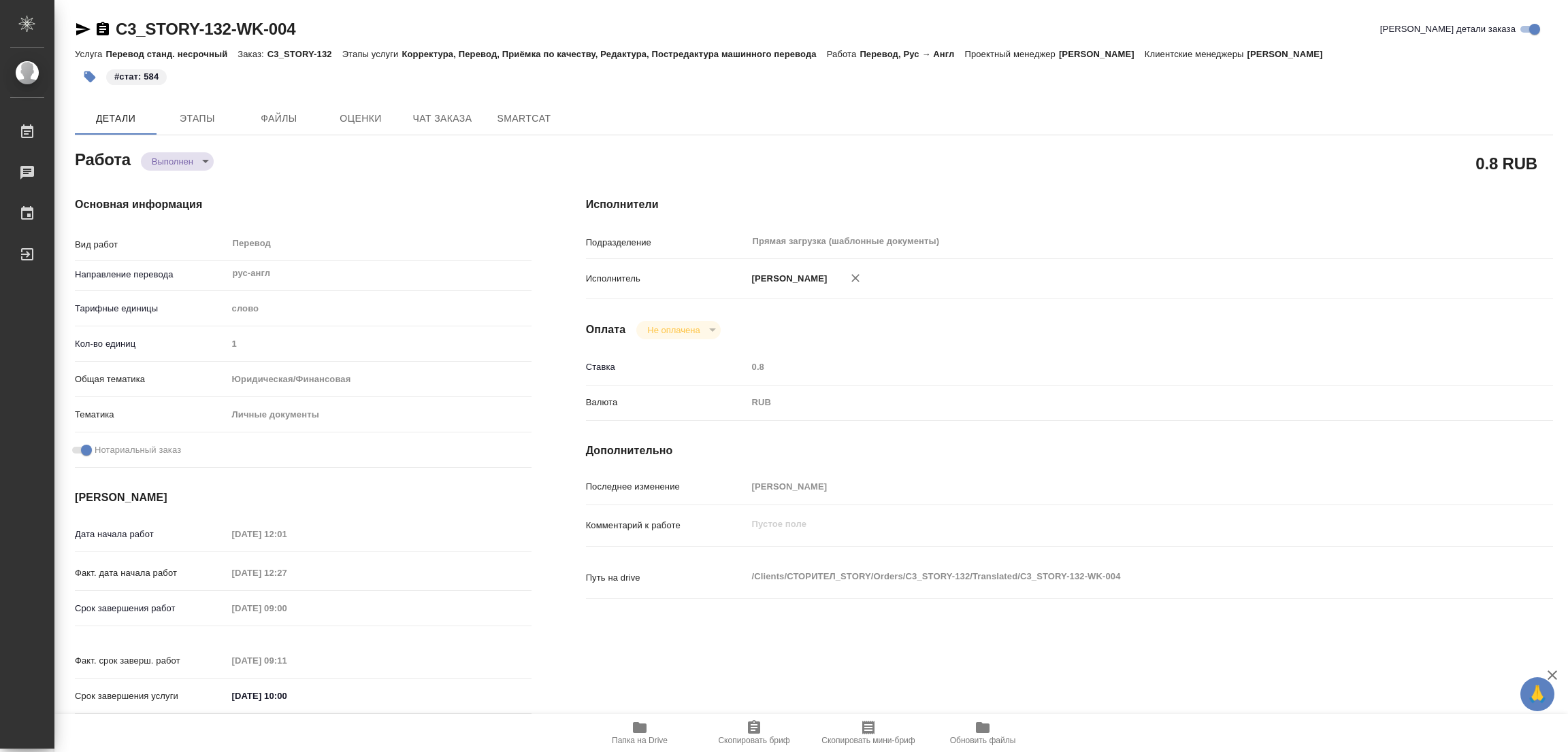
click at [637, 119] on div "Детали Этапы Файлы Оценки Чат заказа SmartCat" at bounding box center [814, 118] width 1478 height 33
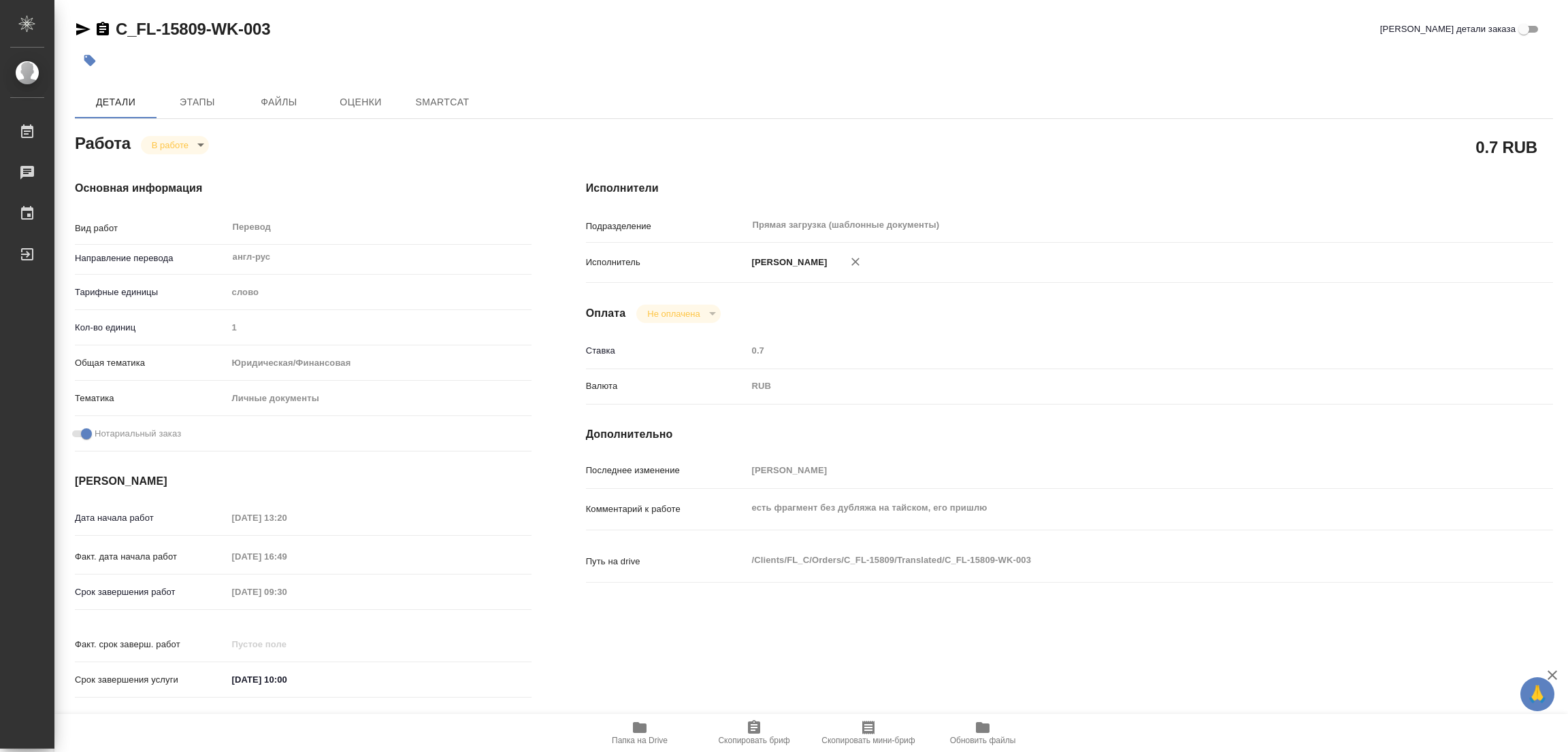
type textarea "x"
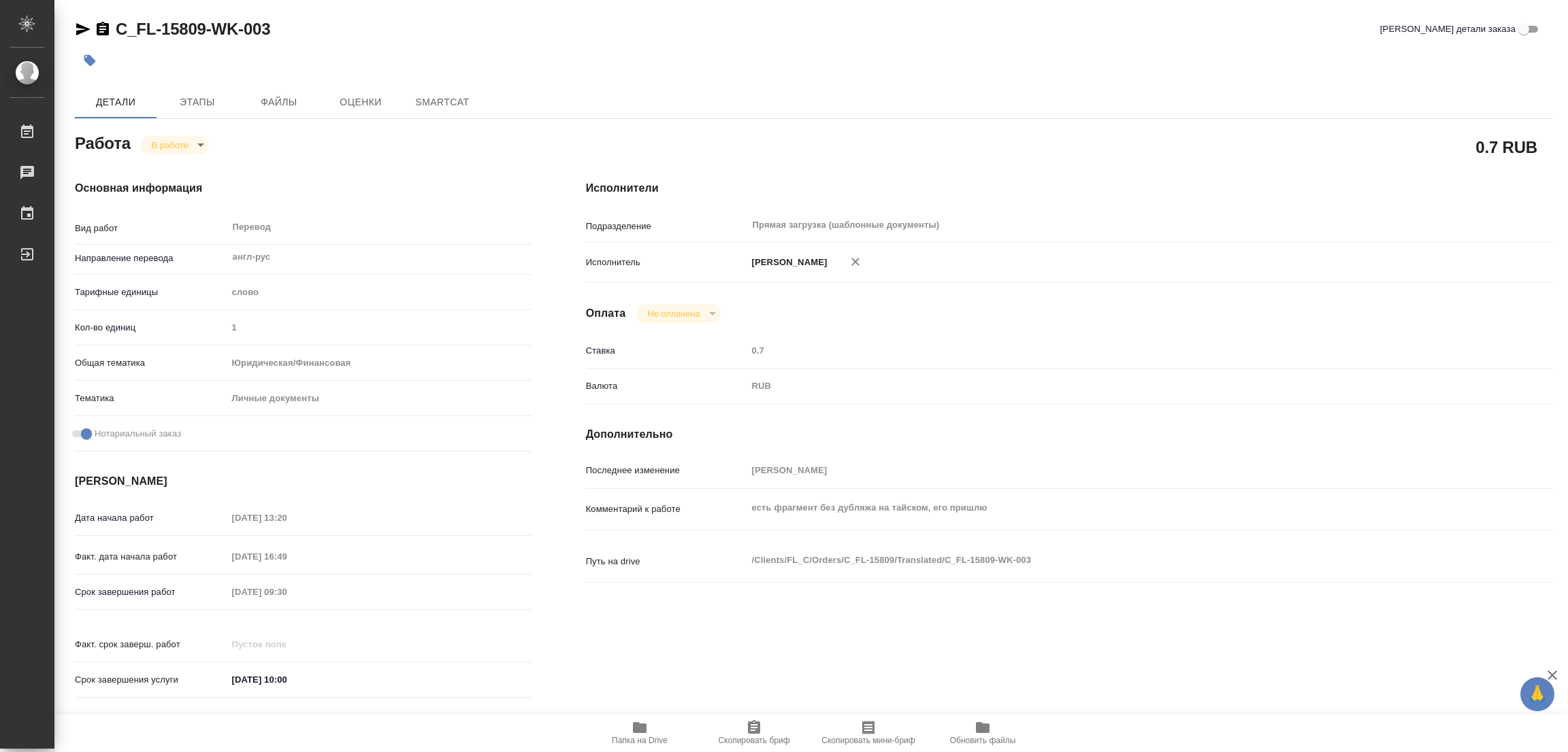
type textarea "x"
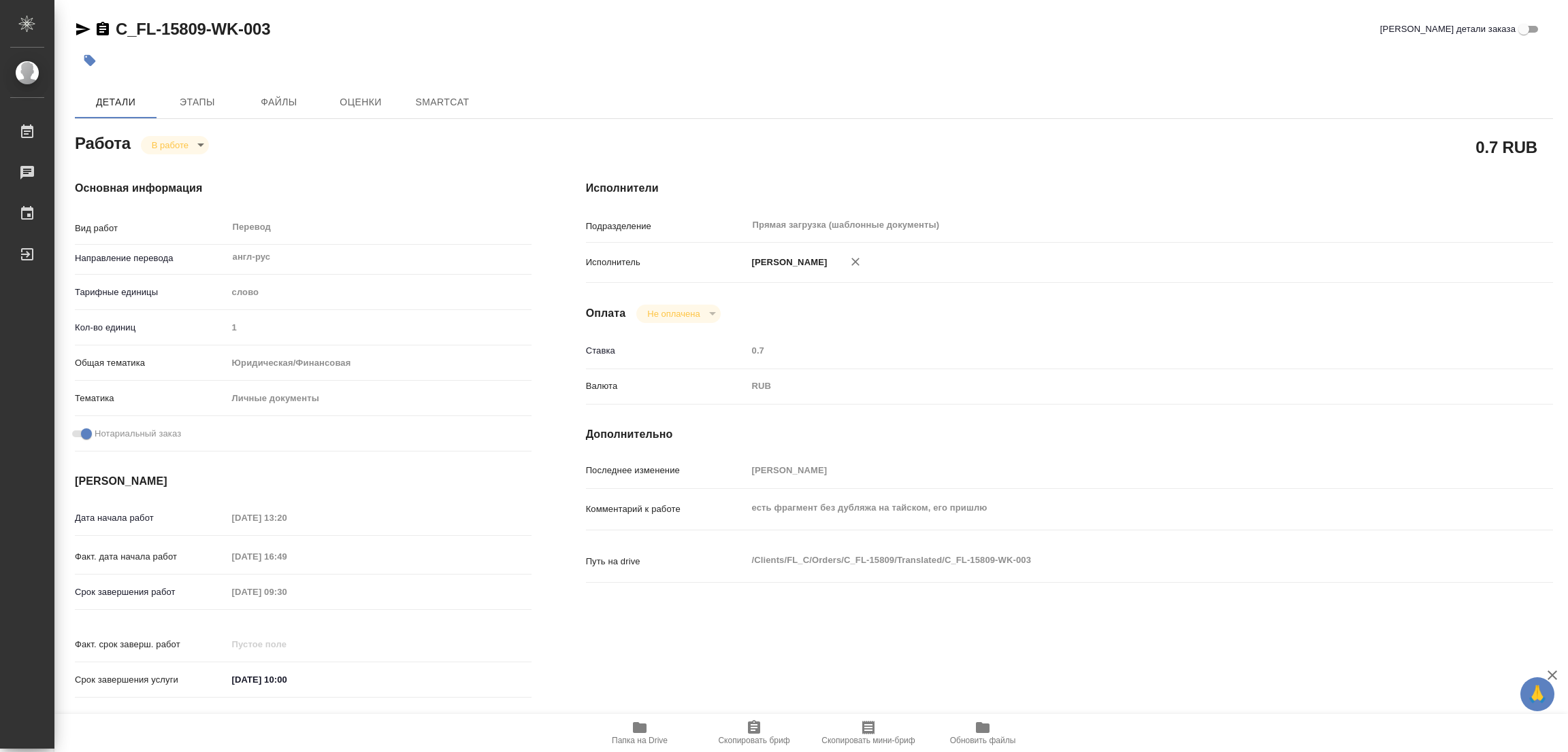
type textarea "x"
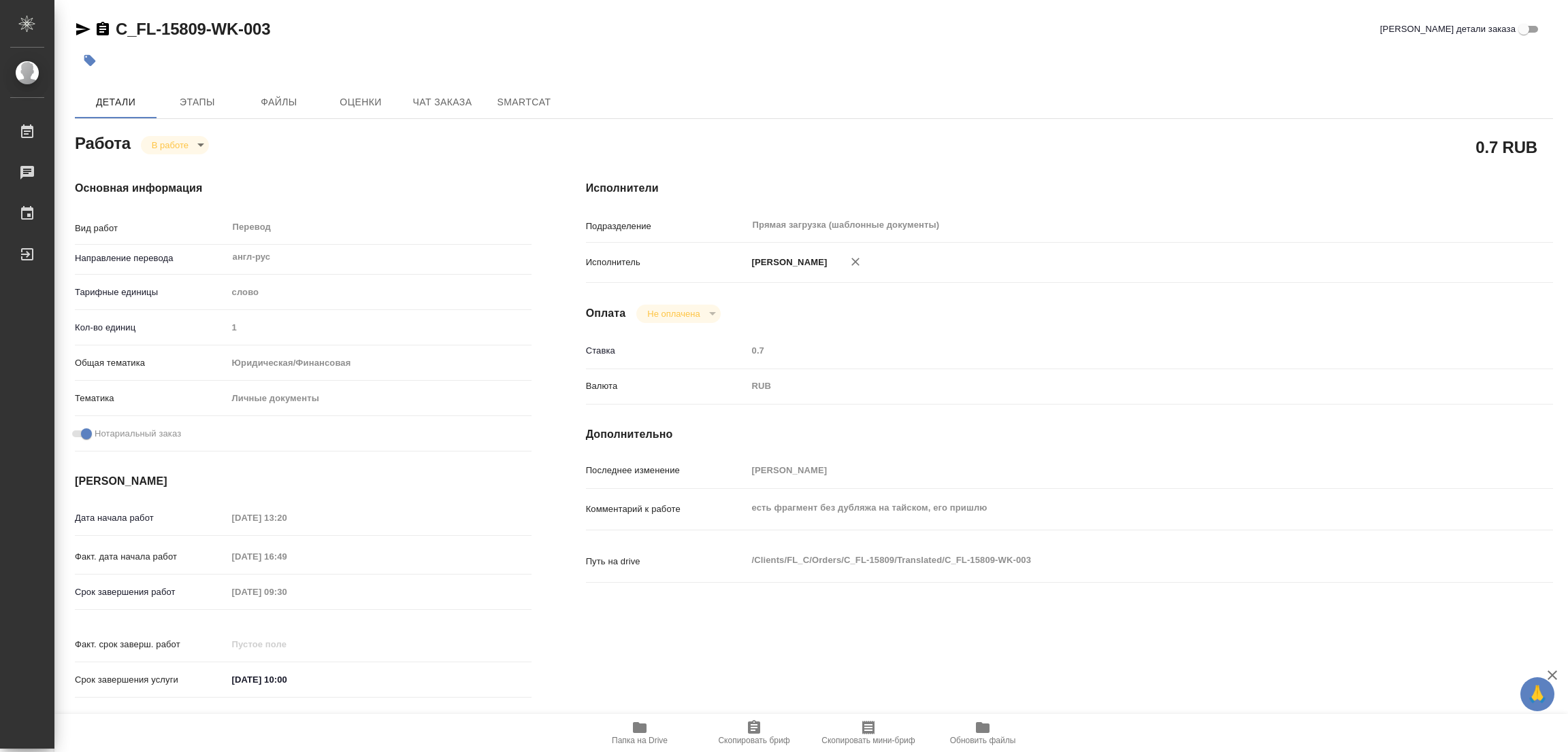
click at [636, 733] on icon "button" at bounding box center [639, 727] width 13 height 11
type textarea "x"
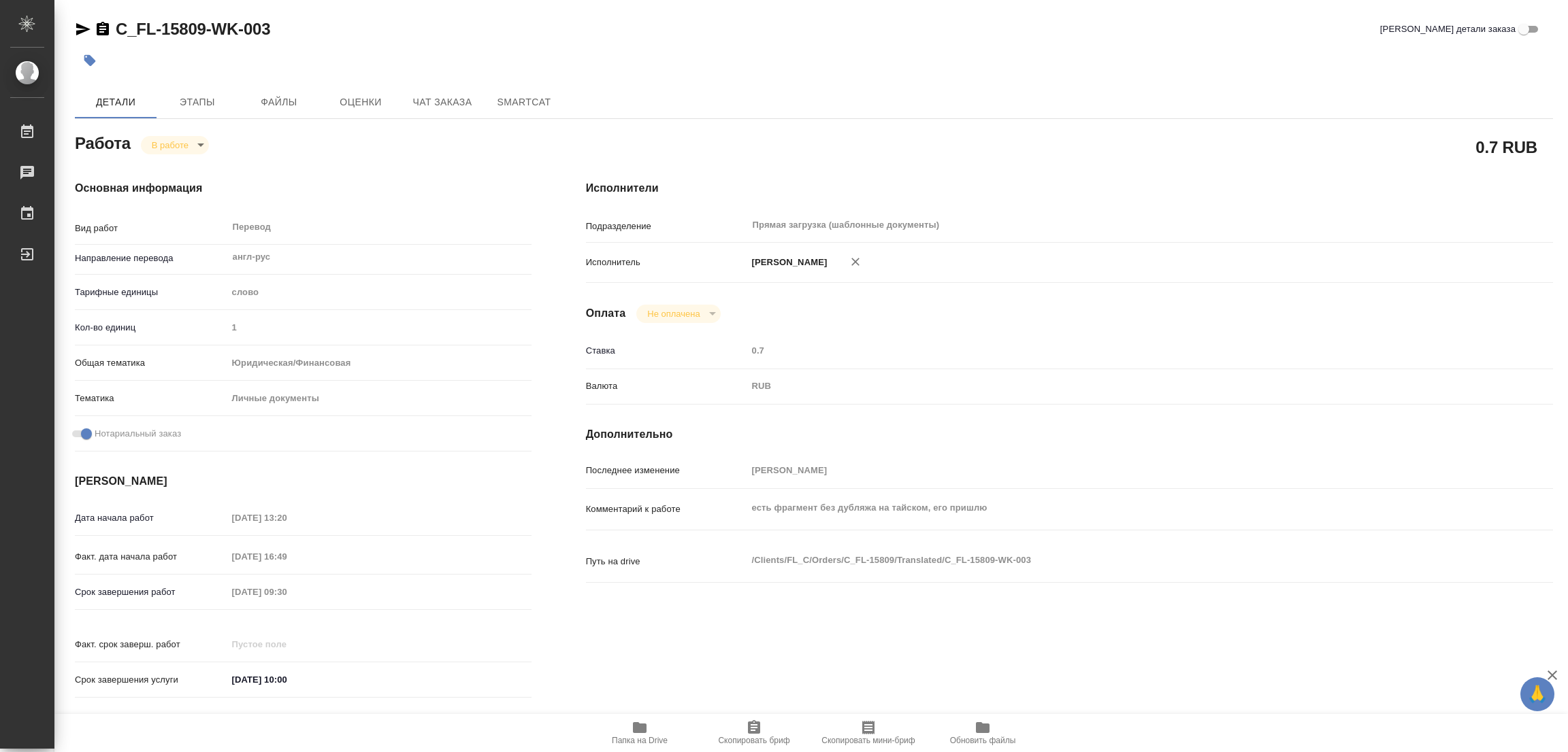
type textarea "x"
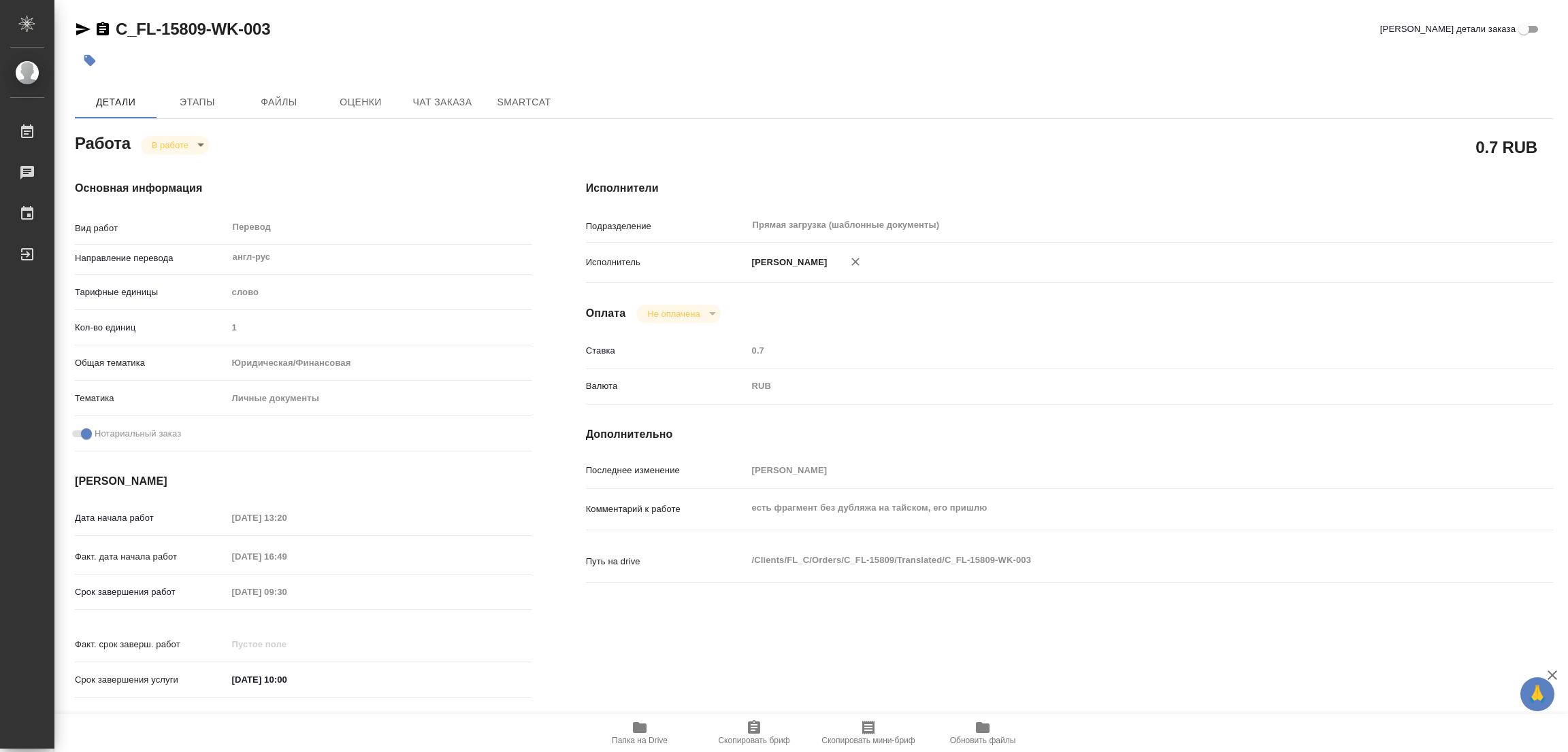
type textarea "x"
click at [200, 106] on span "Этапы" at bounding box center [198, 103] width 65 height 17
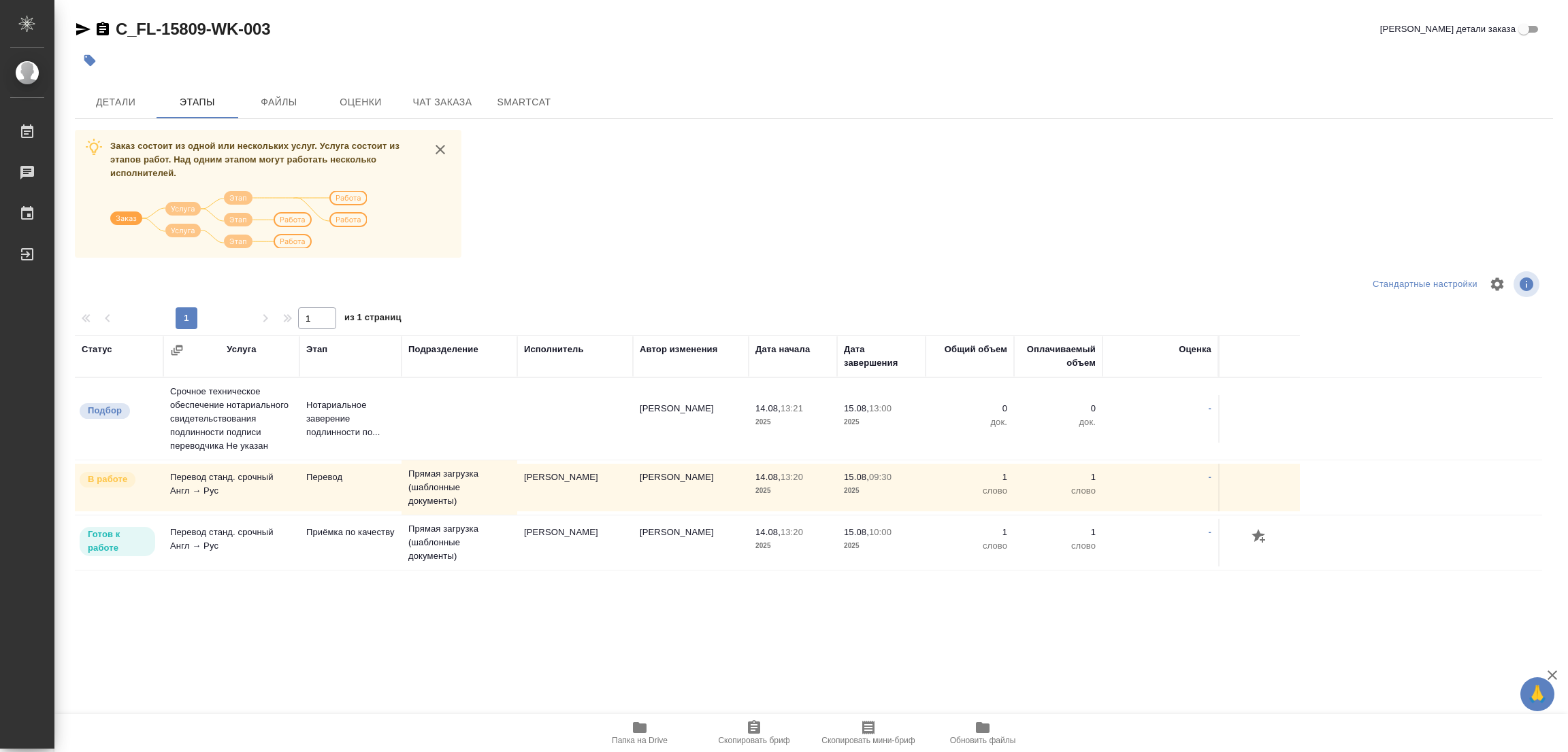
click at [743, 618] on div "Статус Услуга Этап Подразделение Исполнитель Автор изменения Дата начала Дата з…" at bounding box center [808, 488] width 1467 height 306
click at [511, 419] on td at bounding box center [459, 419] width 116 height 48
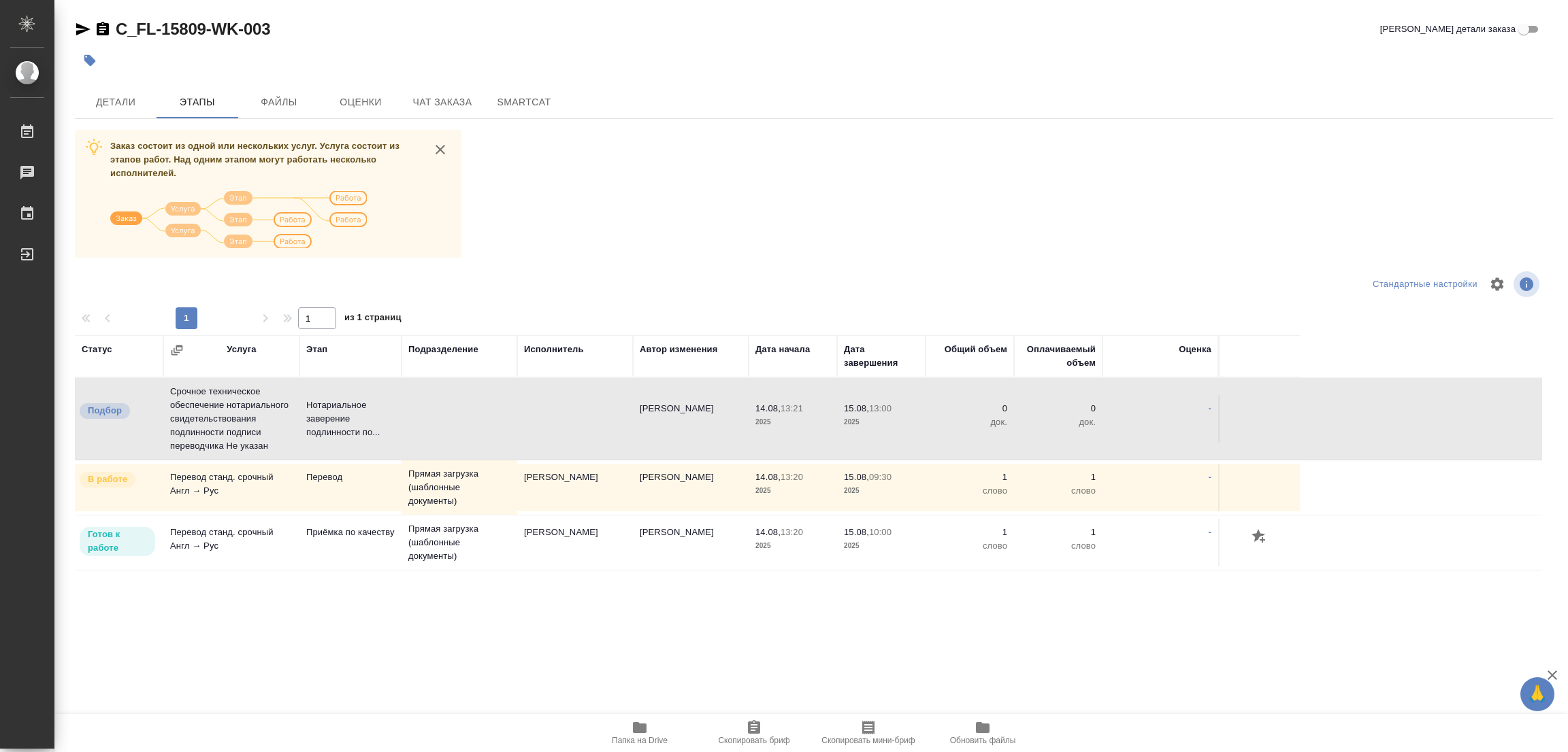
click at [652, 632] on div "Статус Услуга Этап Подразделение Исполнитель Автор изменения Дата начала Дата з…" at bounding box center [808, 488] width 1467 height 306
click at [815, 228] on div "Заказ состоит из одной или нескольких услуг. Услуга состоит из этапов работ. На…" at bounding box center [814, 385] width 1478 height 511
click at [119, 107] on span "Детали" at bounding box center [116, 103] width 65 height 17
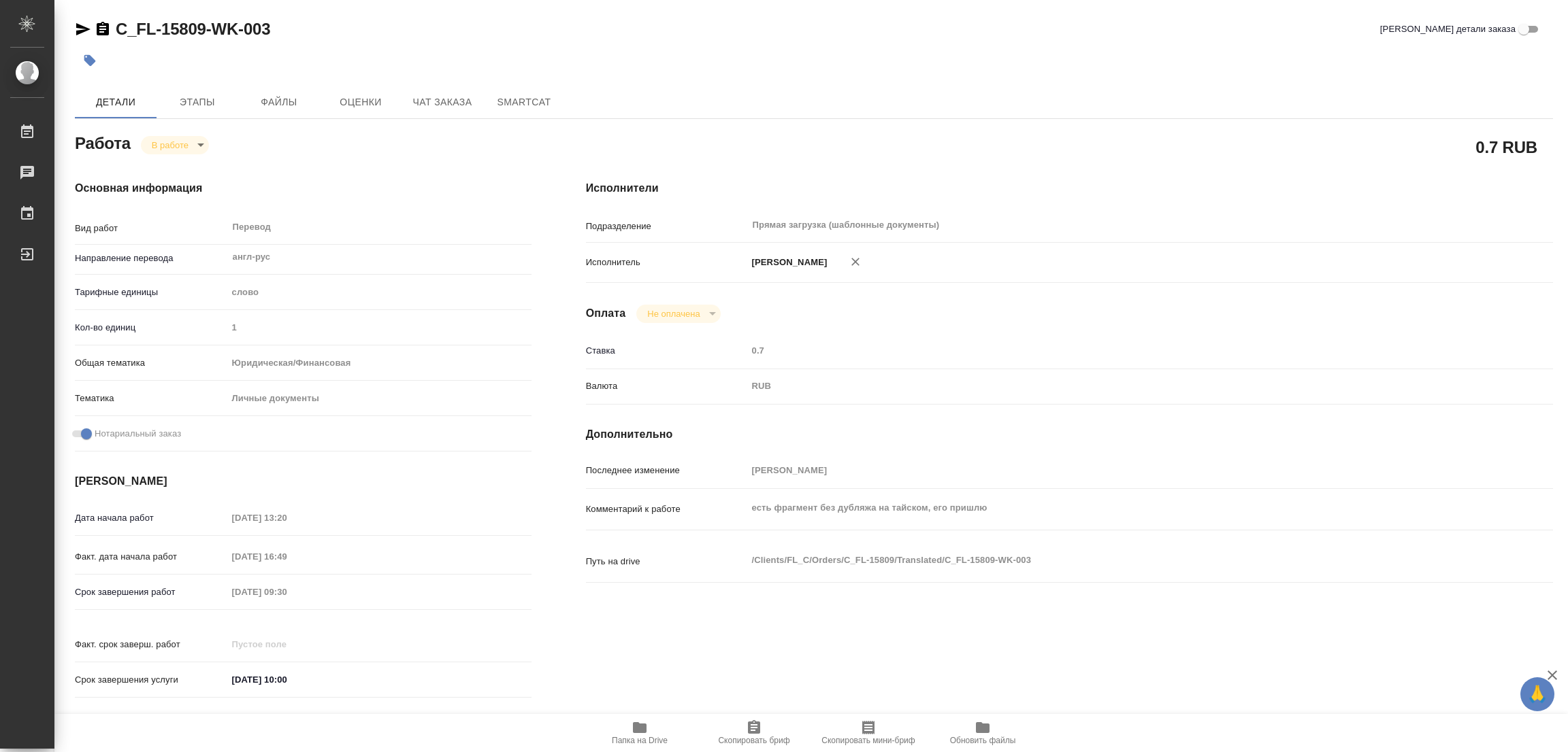
type textarea "x"
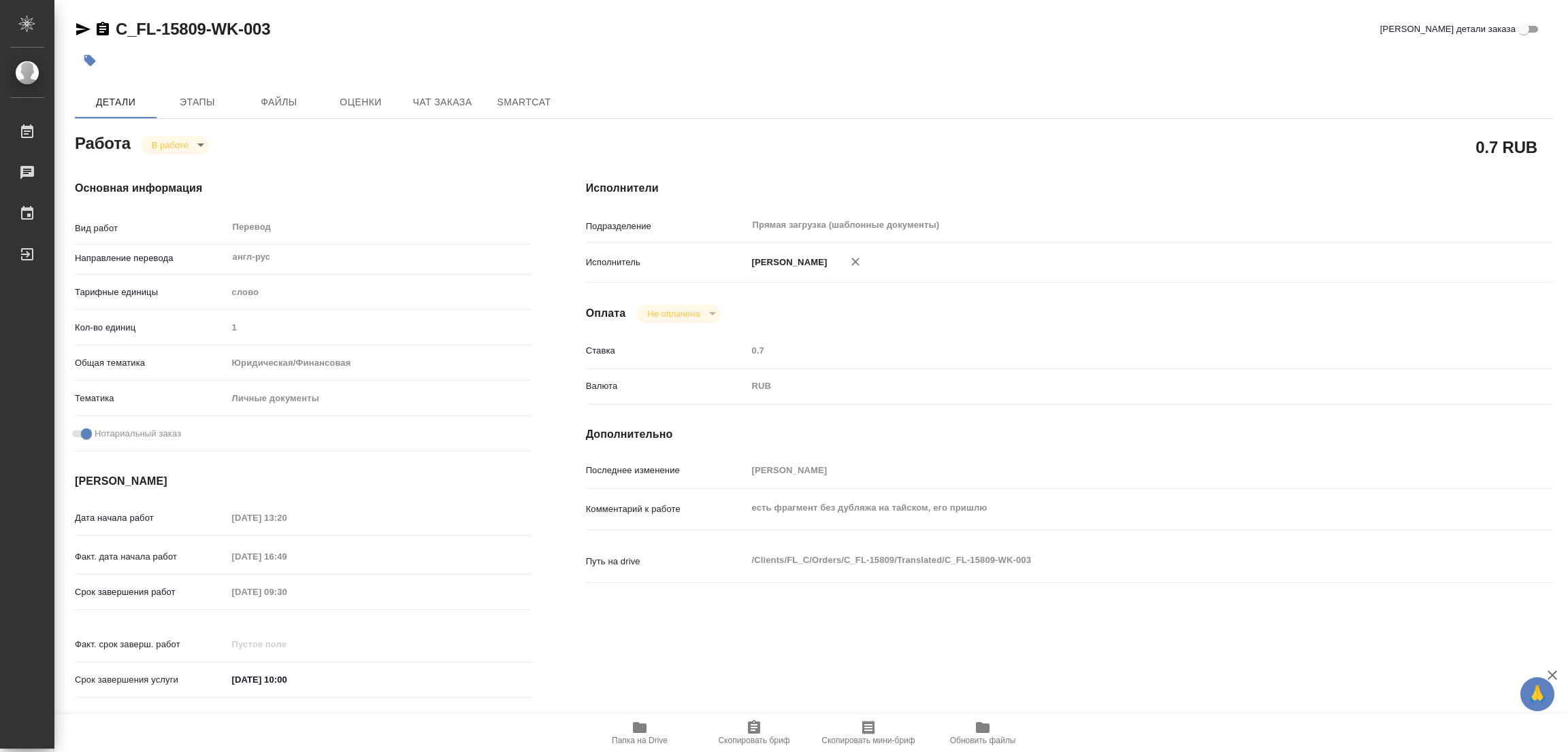
type textarea "x"
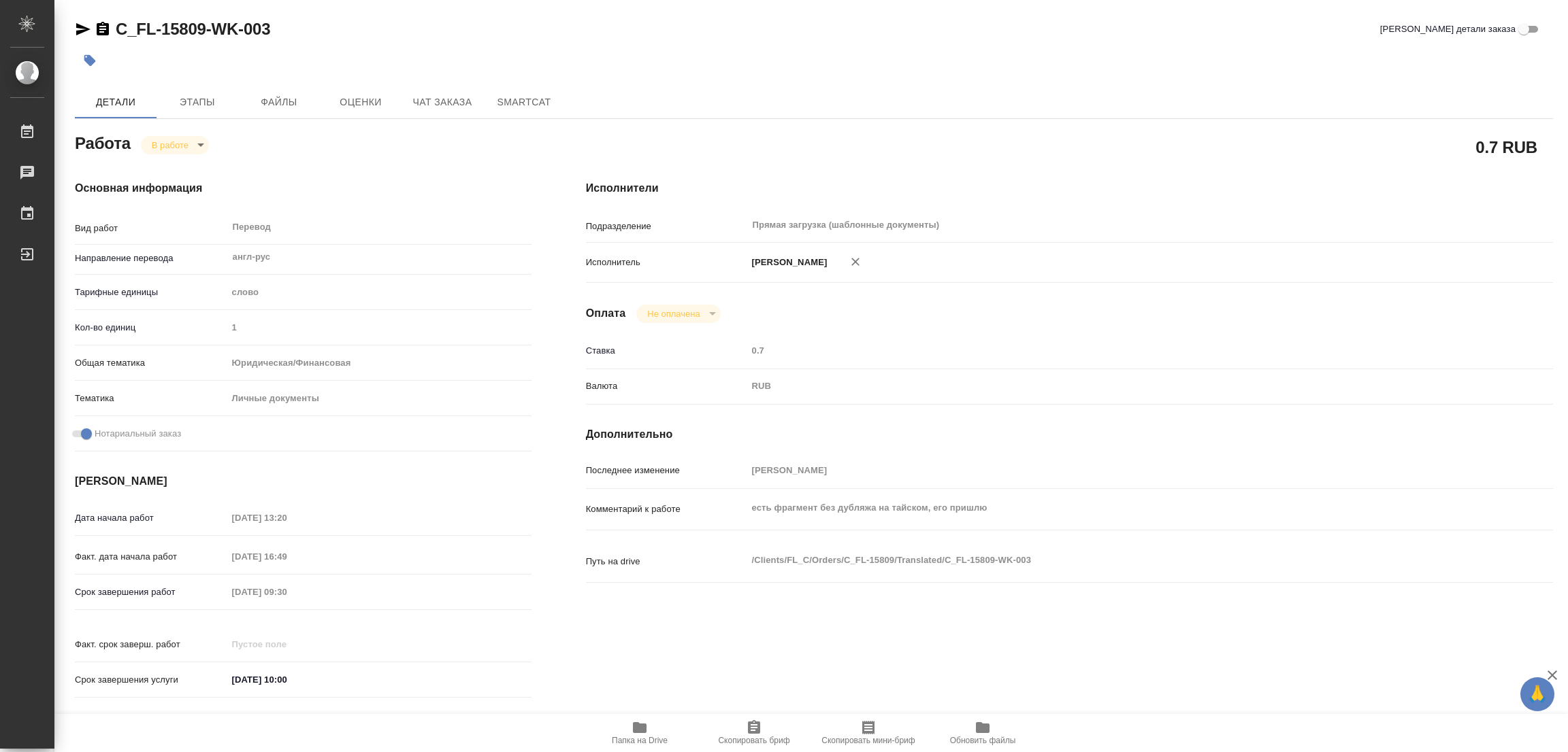
type textarea "x"
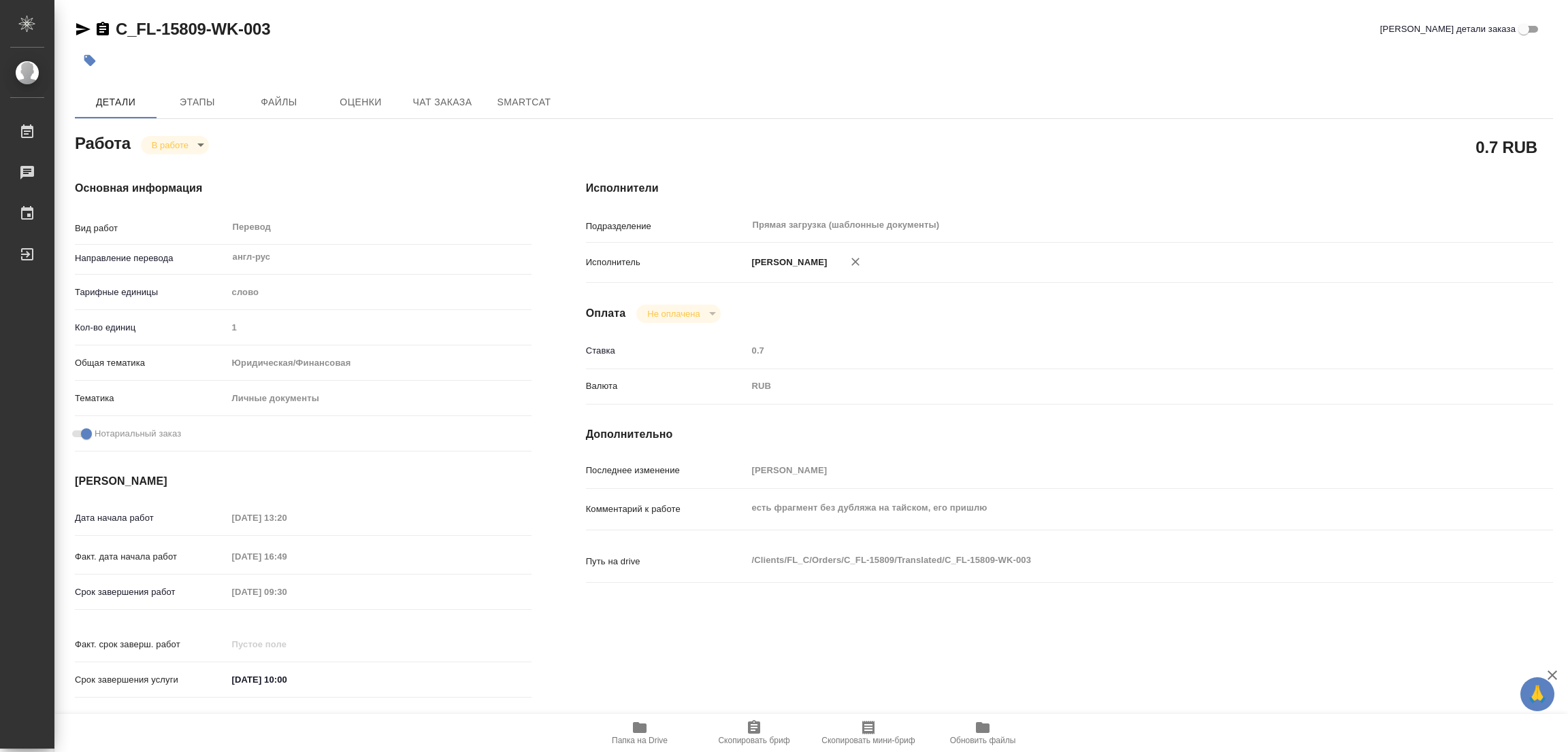
click at [1016, 44] on div "C_FL-15809-WK-003 Кратко детали заказа" at bounding box center [814, 32] width 1478 height 27
drag, startPoint x: 167, startPoint y: 143, endPoint x: 158, endPoint y: 147, distance: 9.8
click at [169, 144] on body "🙏 .cls-1 fill:#fff; AWATERA Popova Galina Работы 0 Чаты График Выйти C_FL-15809…" at bounding box center [784, 376] width 1568 height 752
click at [170, 171] on button "Выполнен" at bounding box center [177, 168] width 50 height 15
type textarea "x"
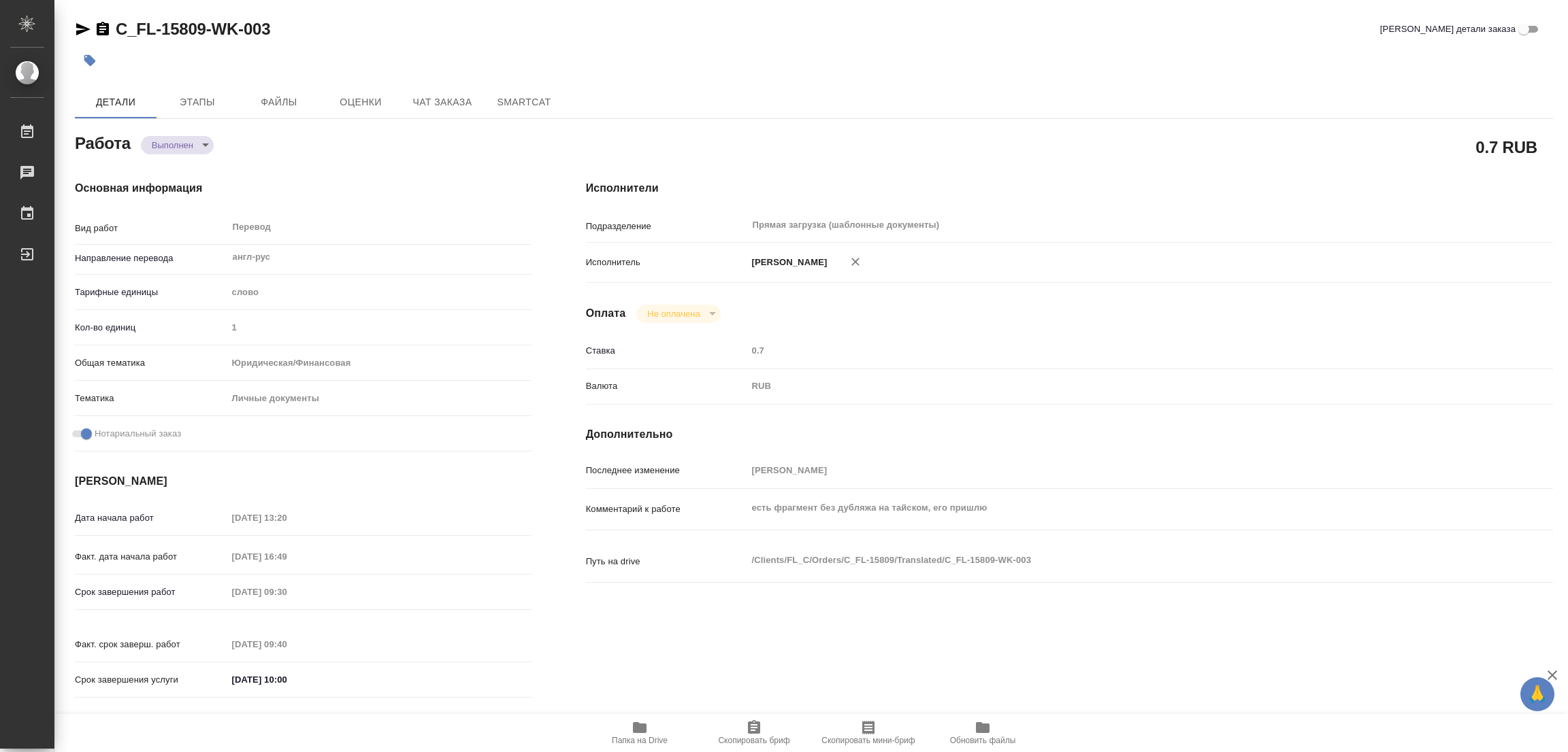
type textarea "x"
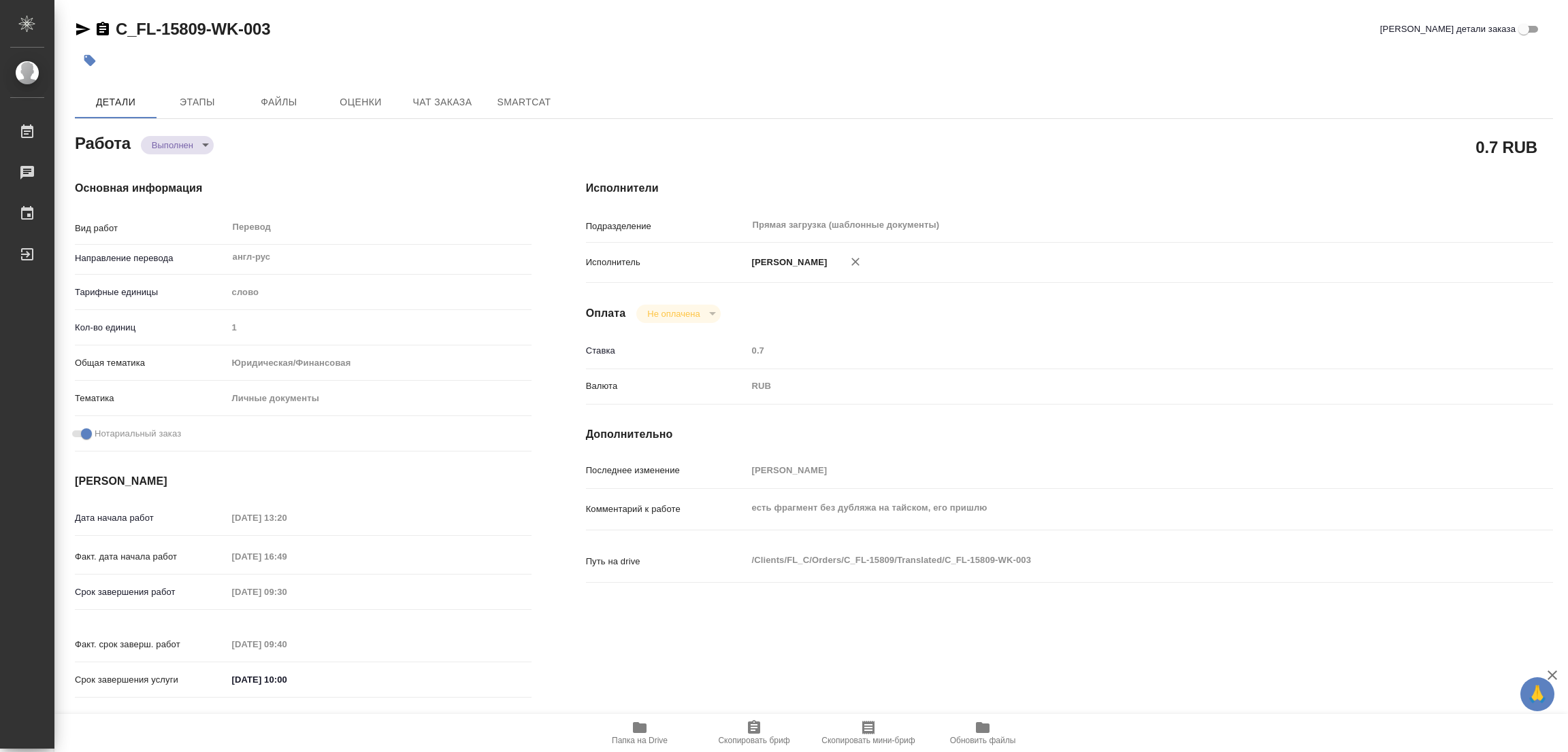
type textarea "x"
click at [95, 57] on icon "button" at bounding box center [90, 60] width 13 height 13
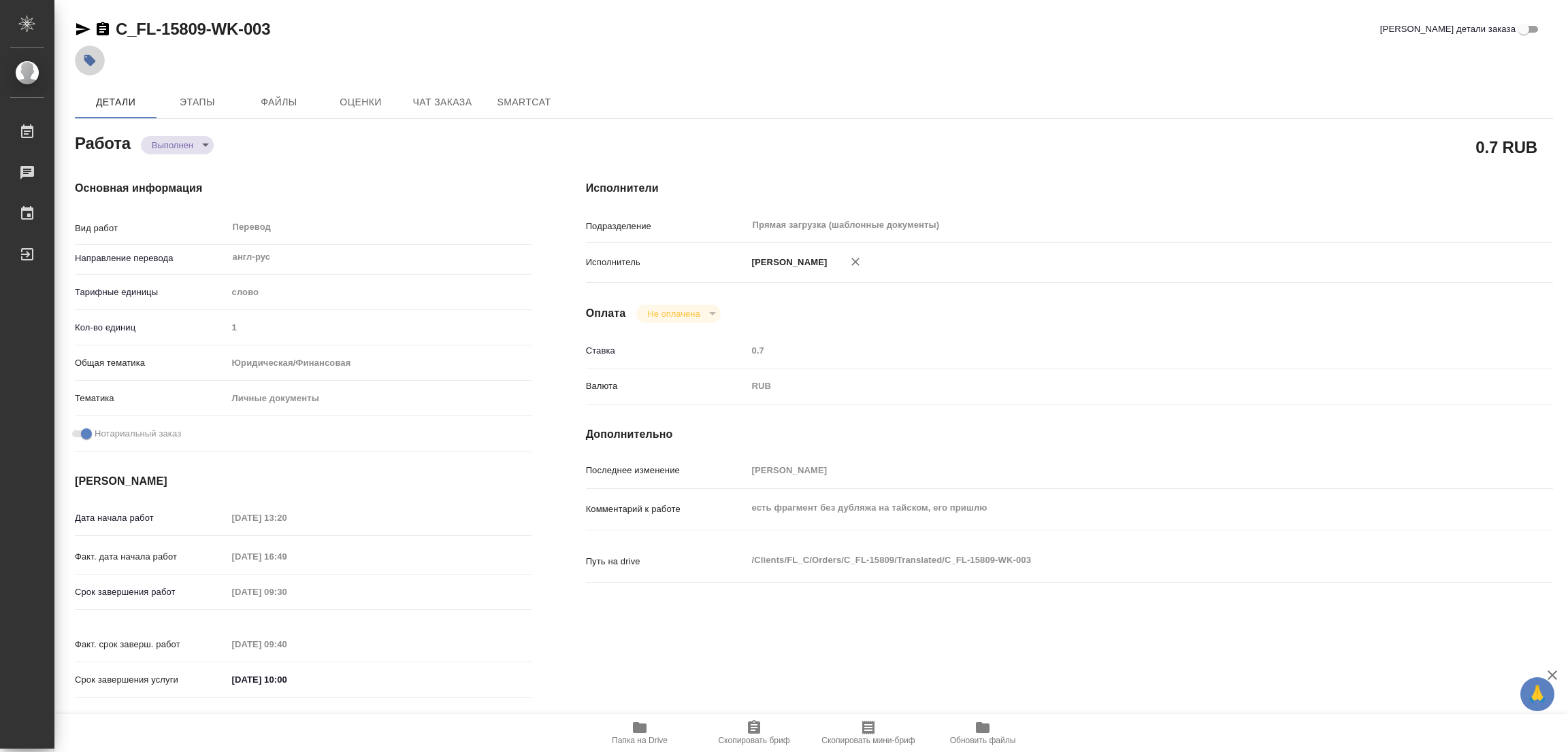
type textarea "x"
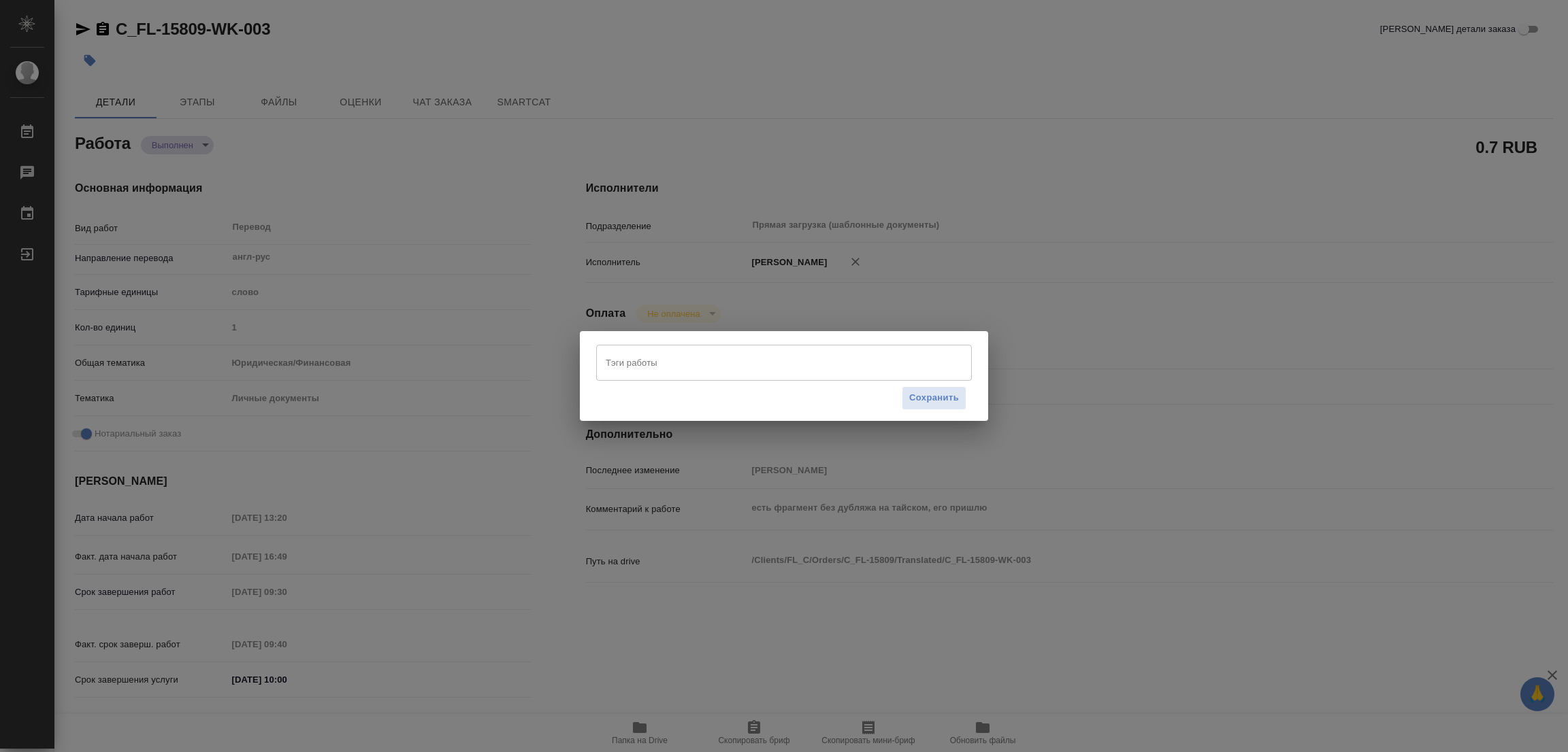
click at [655, 352] on input "Тэги работы" at bounding box center [772, 363] width 338 height 23
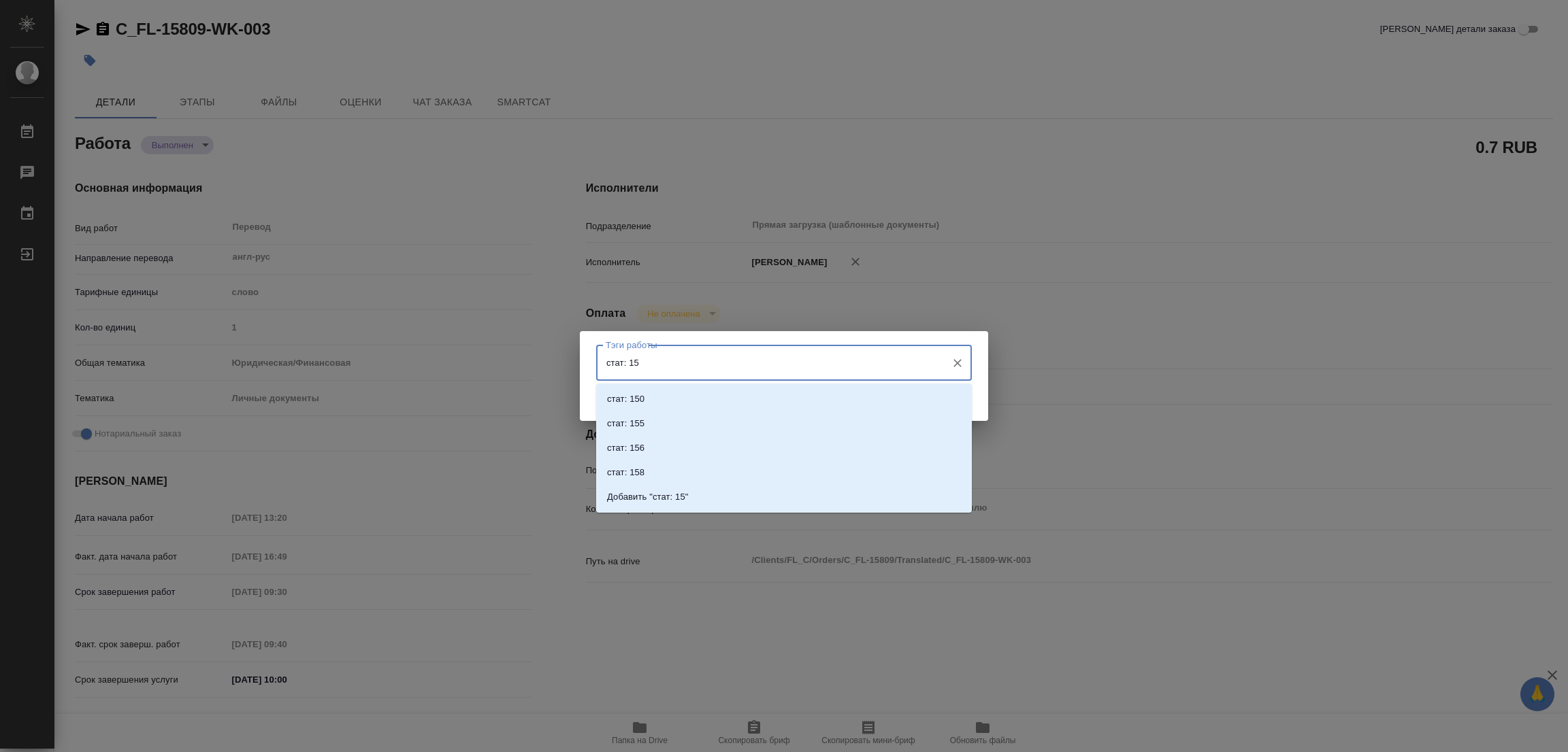
type input "стат: 150"
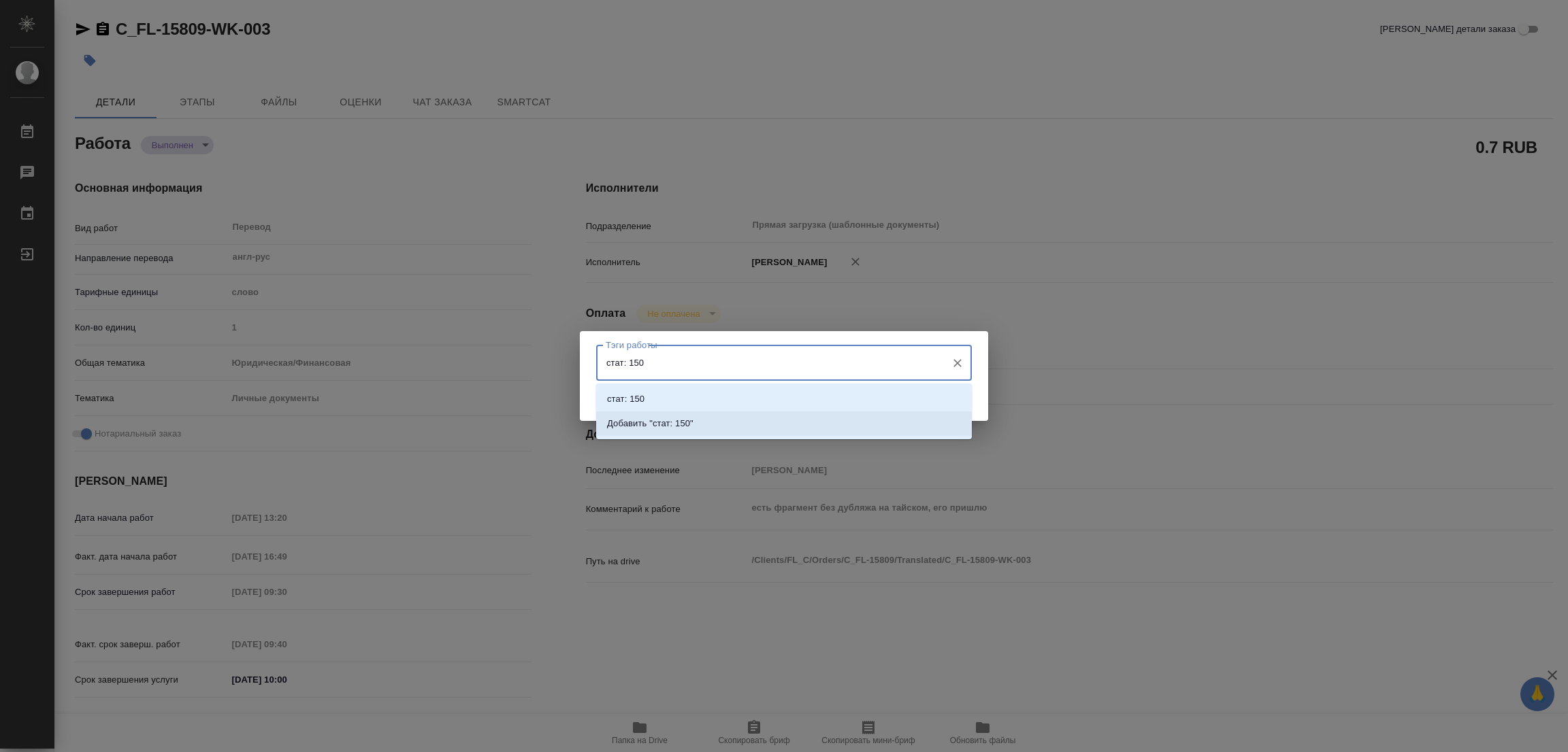
click at [686, 424] on p "Добавить "стат: 150"" at bounding box center [650, 424] width 86 height 13
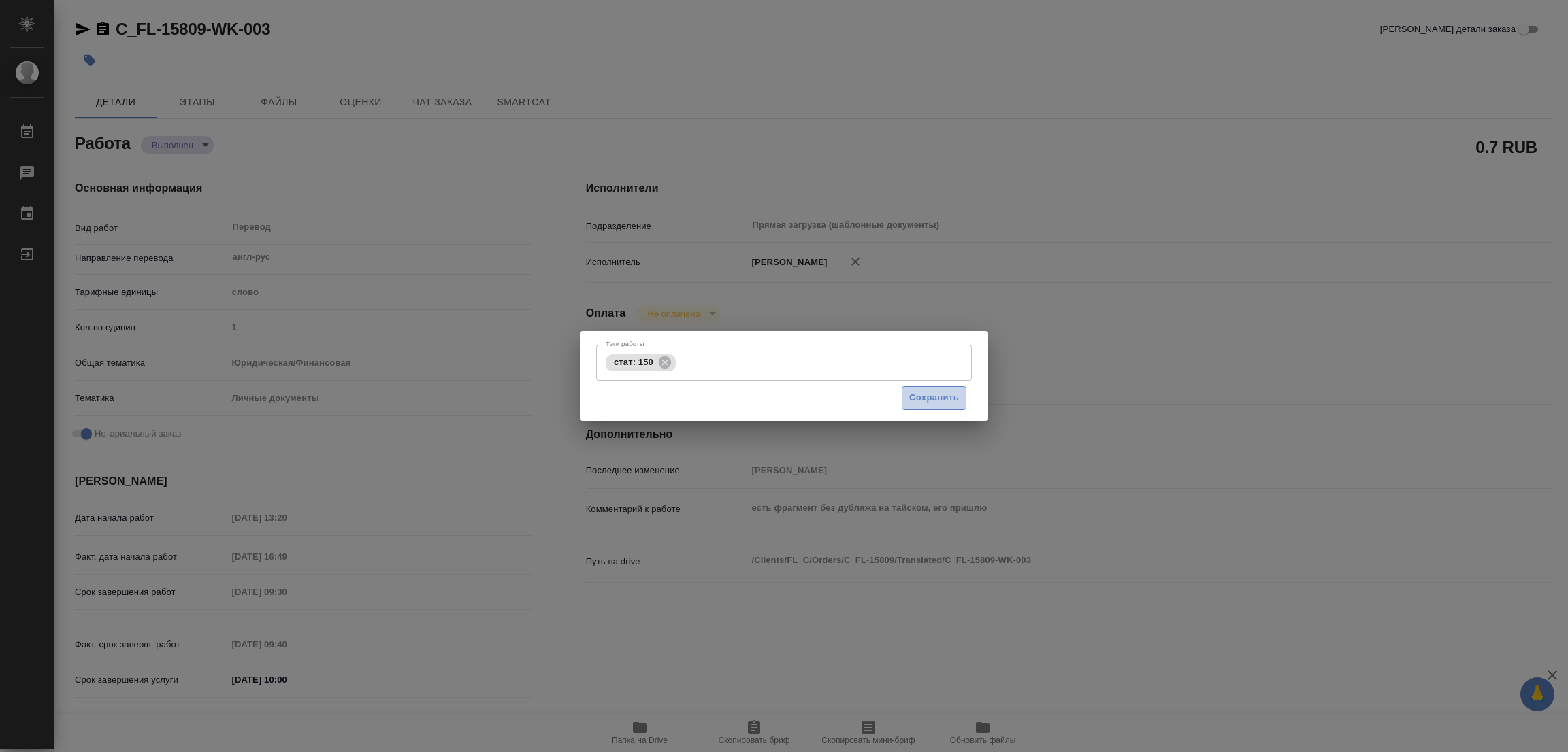
click at [933, 390] on span "Сохранить" at bounding box center [934, 398] width 50 height 15
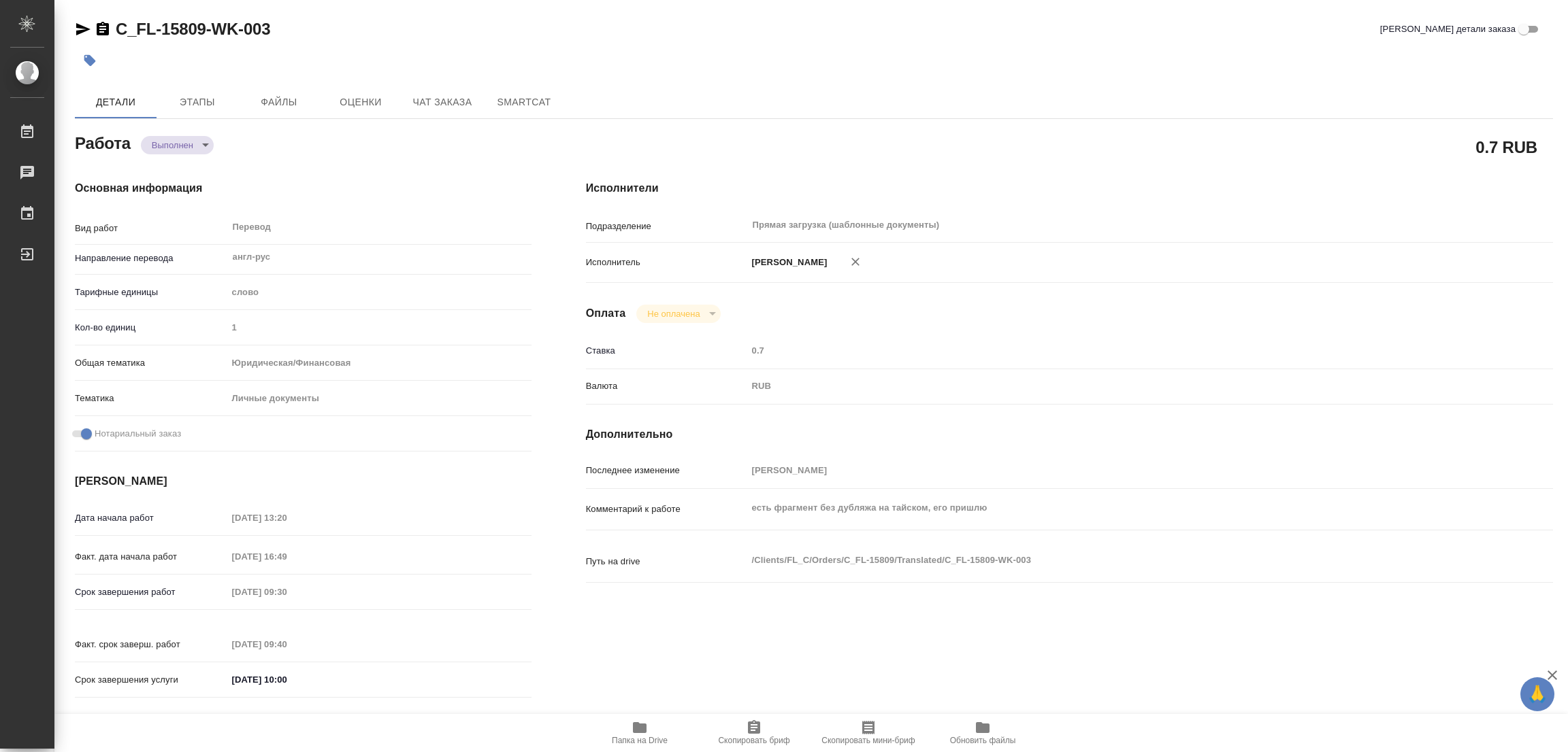
type input "completed"
type textarea "Перевод"
type textarea "x"
type input "англ-рус"
type input "5a8b1489cc6b4906c91bfd90"
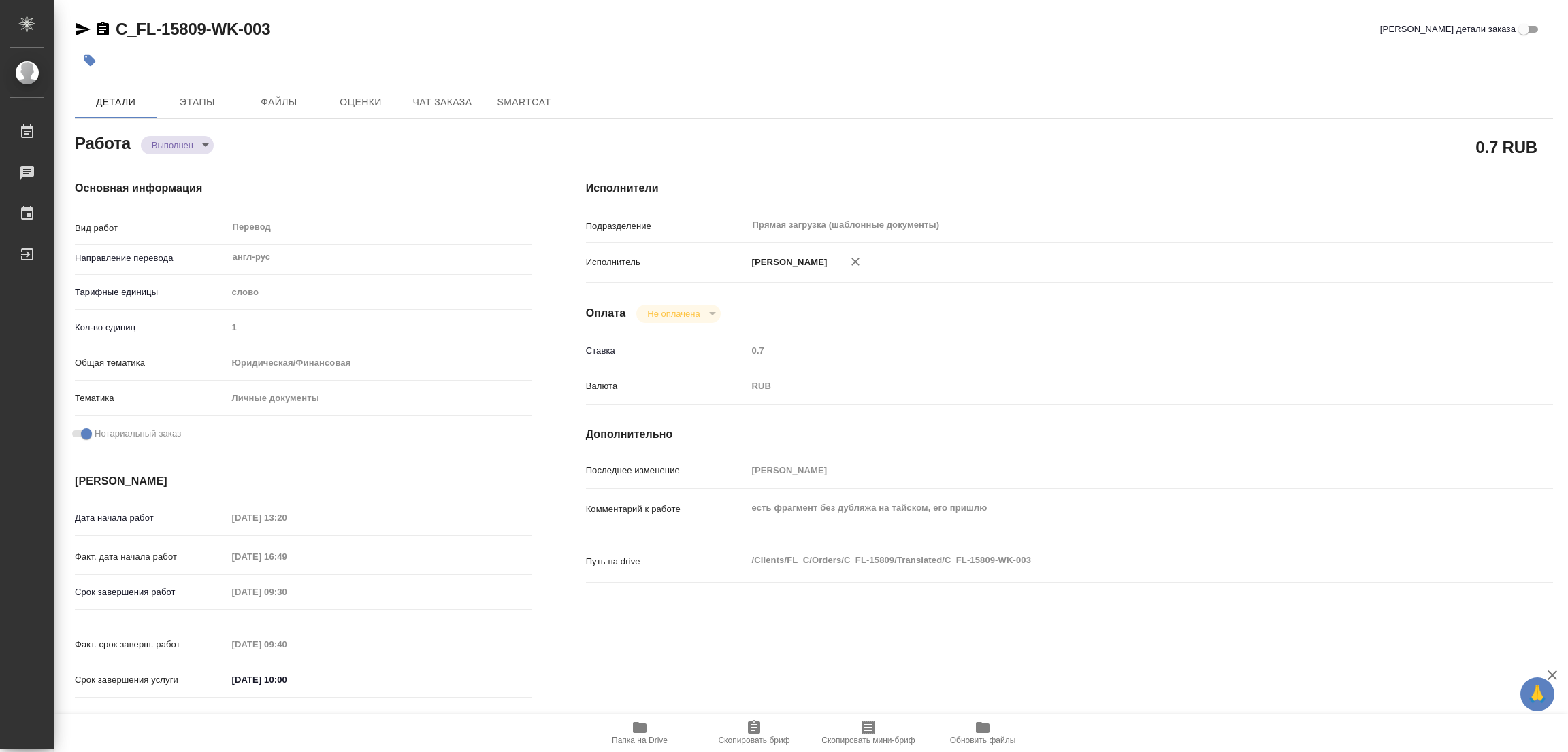
type input "1"
type input "yr-fn"
type input "5a8b8b956a9677013d343cfe"
checkbox input "true"
type input "14.08.2025 13:20"
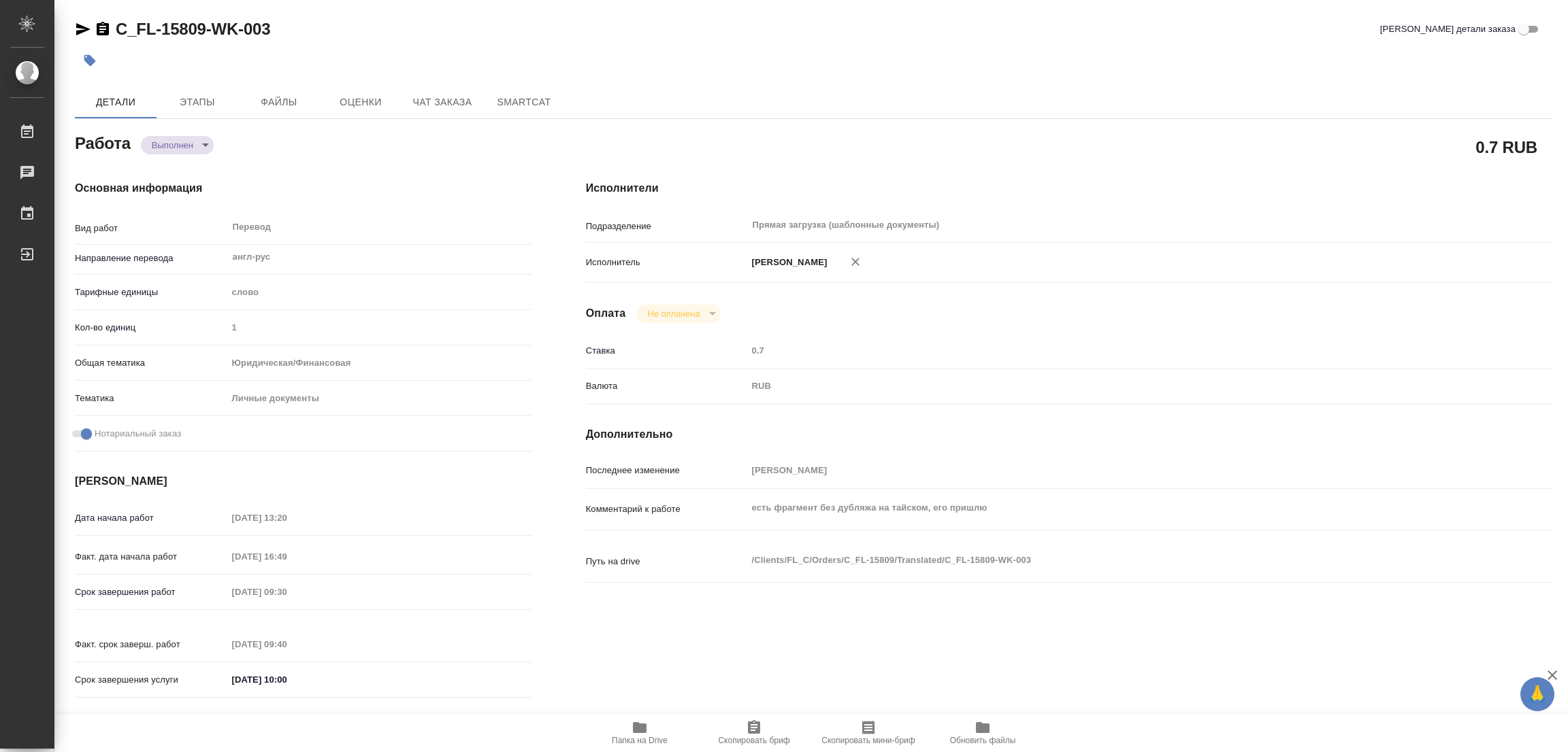
type input "14.08.2025 16:49"
type input "15.08.2025 09:30"
type input "15.08.2025 09:40"
type input "[DATE] 10:00"
type input "Прямая загрузка (шаблонные документы)"
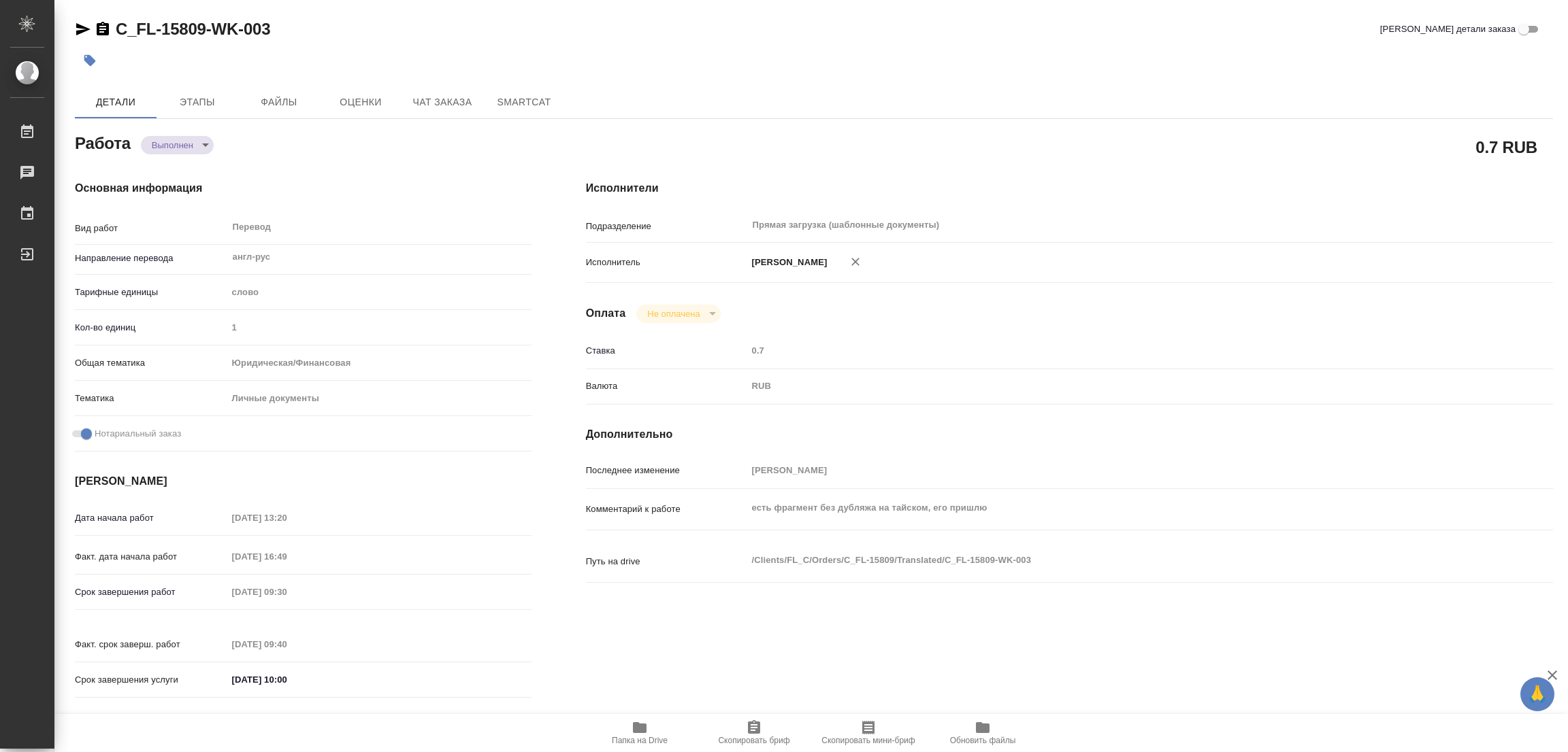
type input "notPayed"
type input "0.7"
type input "RUB"
type input "[PERSON_NAME]"
type textarea "есть фрагмент без дубляжа на тайском, его пришлю"
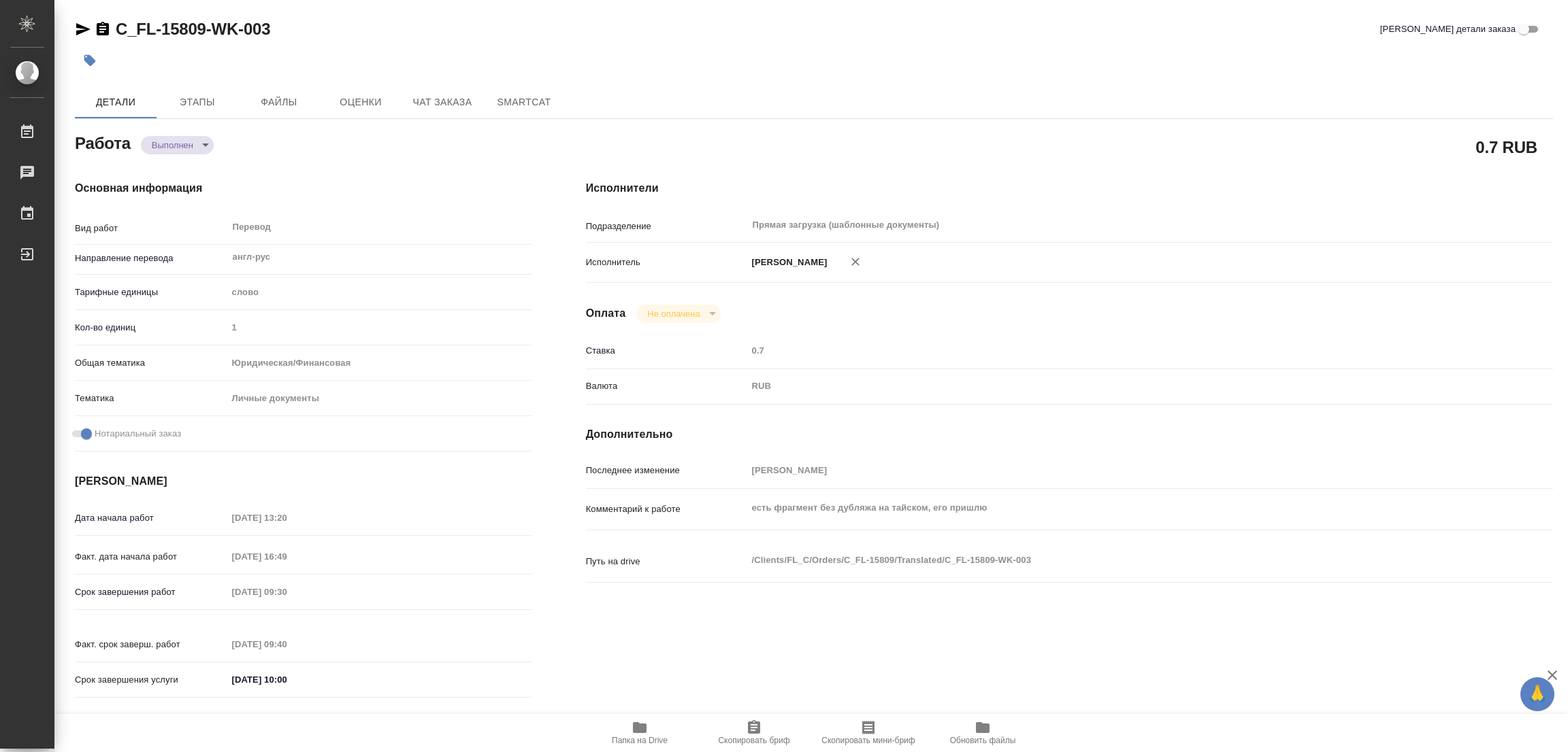
type textarea "x"
type textarea "/Clients/FL_C/Orders/C_FL-15809/Translated/C_FL-15809-WK-003"
type textarea "x"
type input "C_FL-15809"
type input "Перевод станд. срочный"
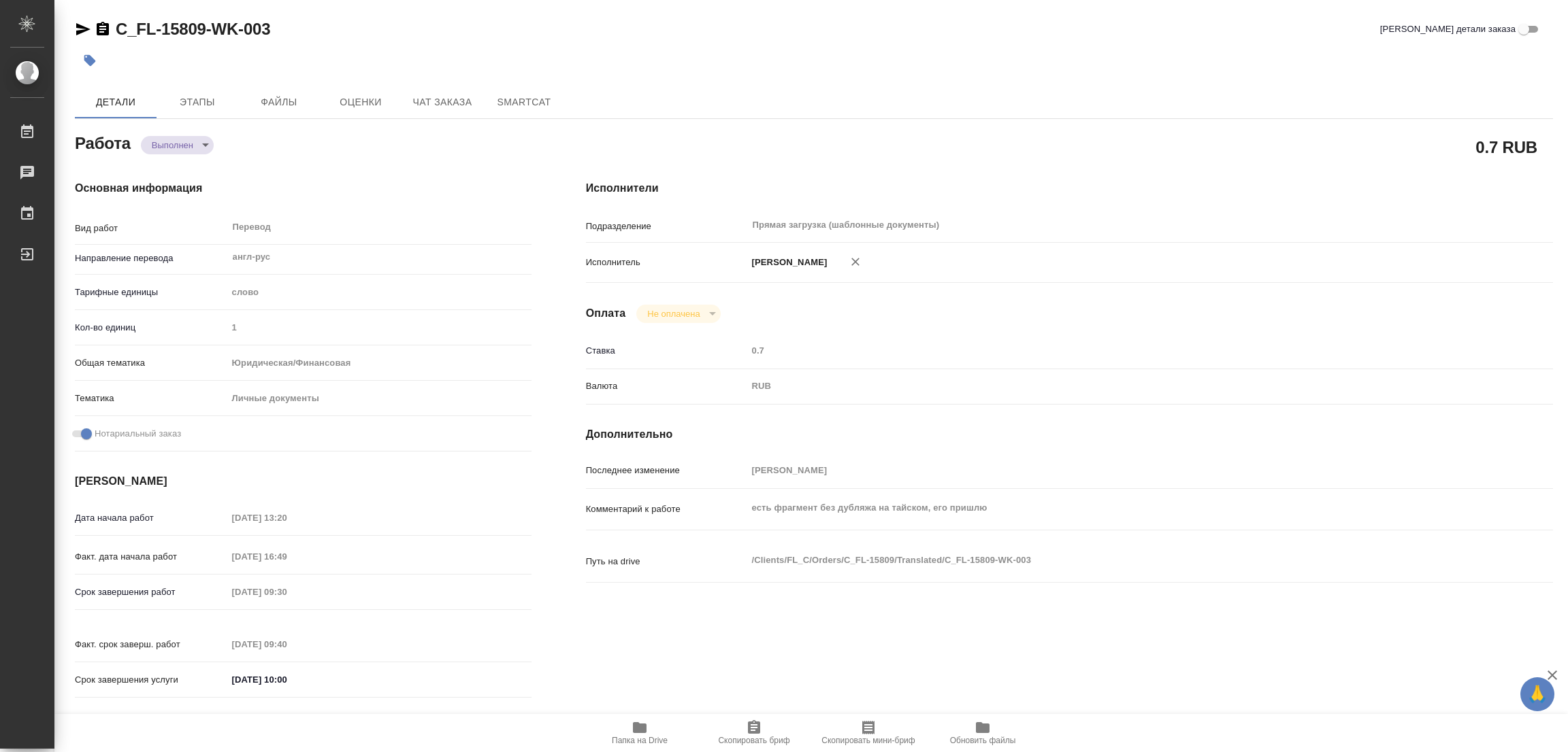
type input "Редактура, Корректура, Приёмка по качеству, Постредактура машинного перевода, П…"
type input "Димитриева Юлия"
type input "/Clients/FL_C/Orders/C_FL-15809"
type textarea "x"
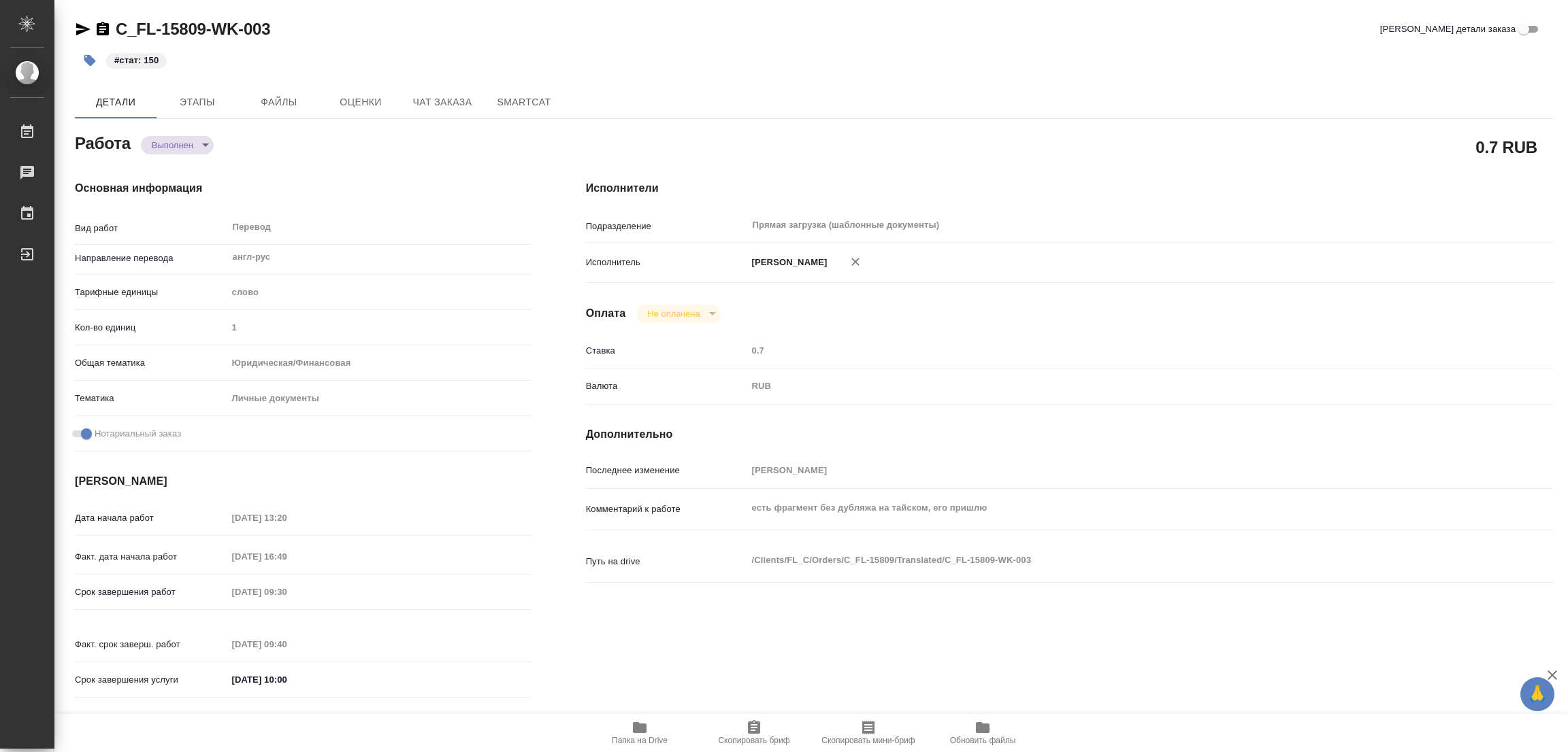
type textarea "x"
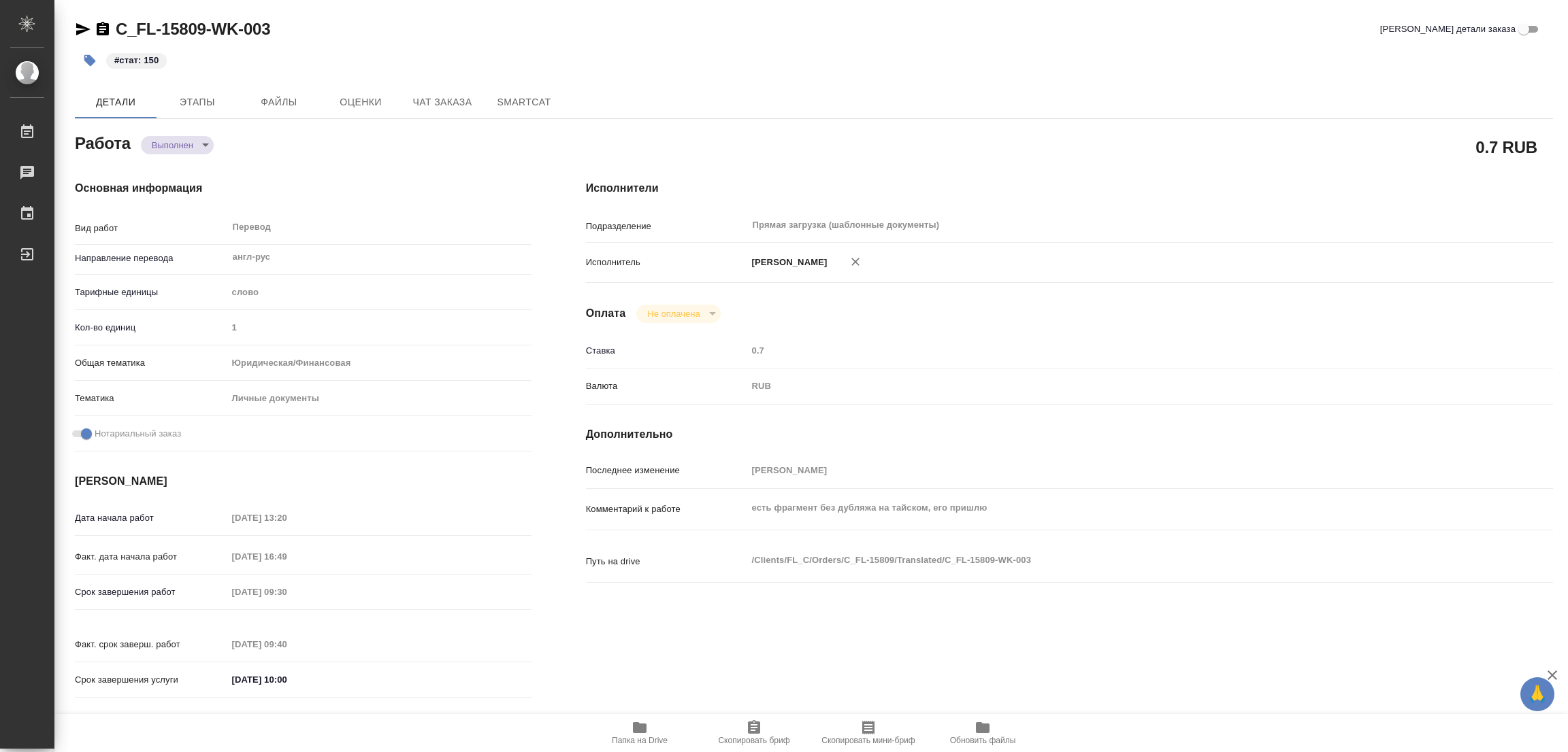
type textarea "x"
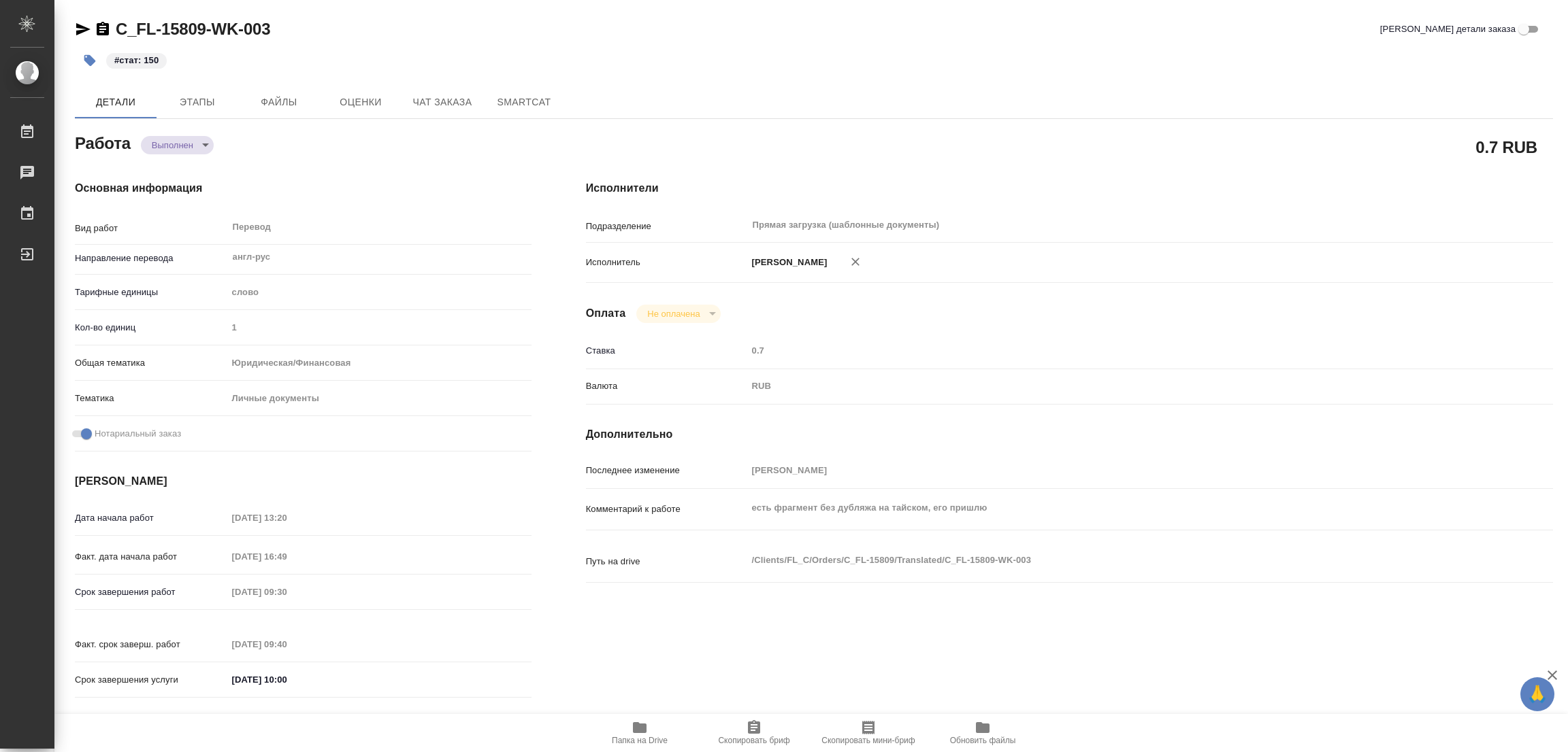
type textarea "x"
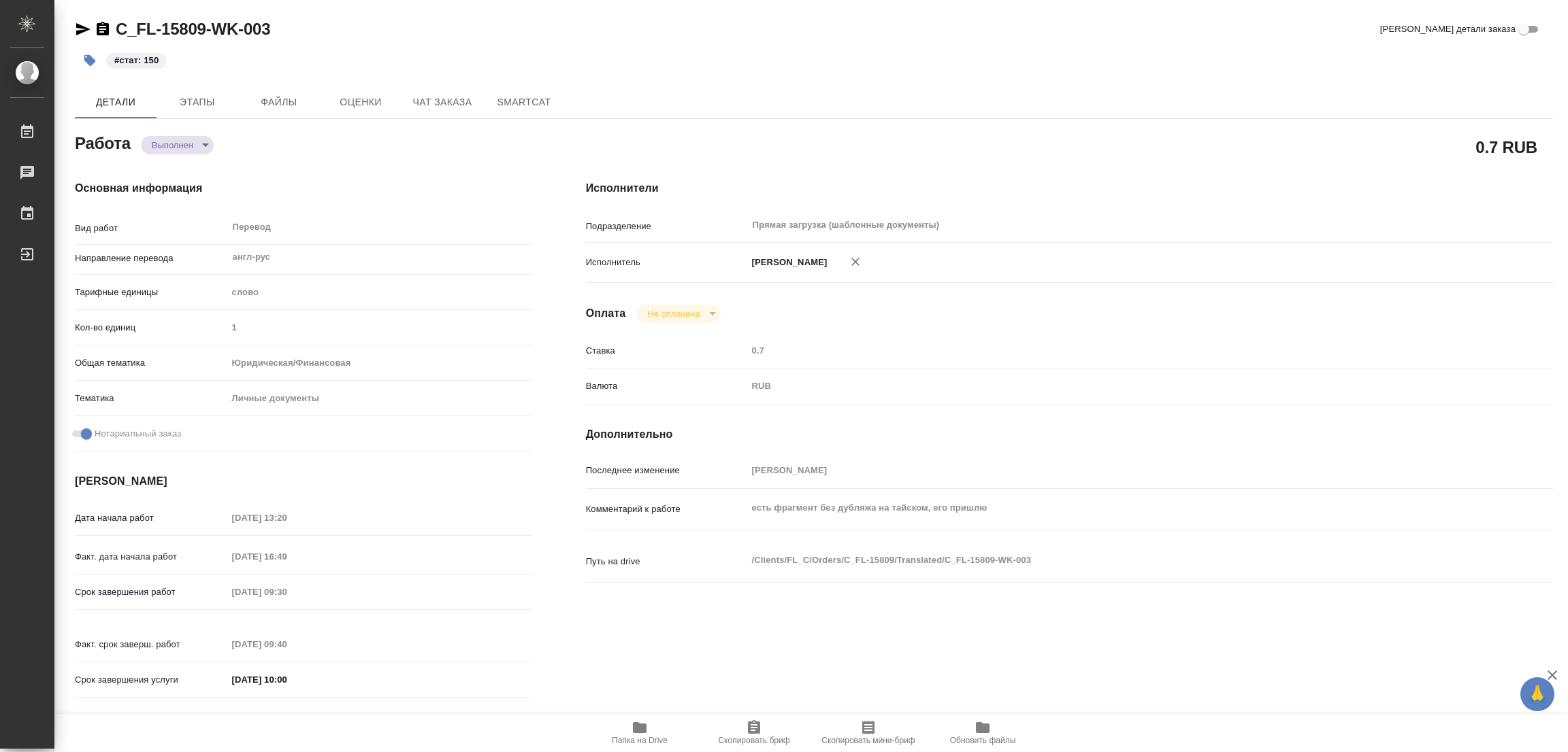
type textarea "x"
